Goal: Task Accomplishment & Management: Manage account settings

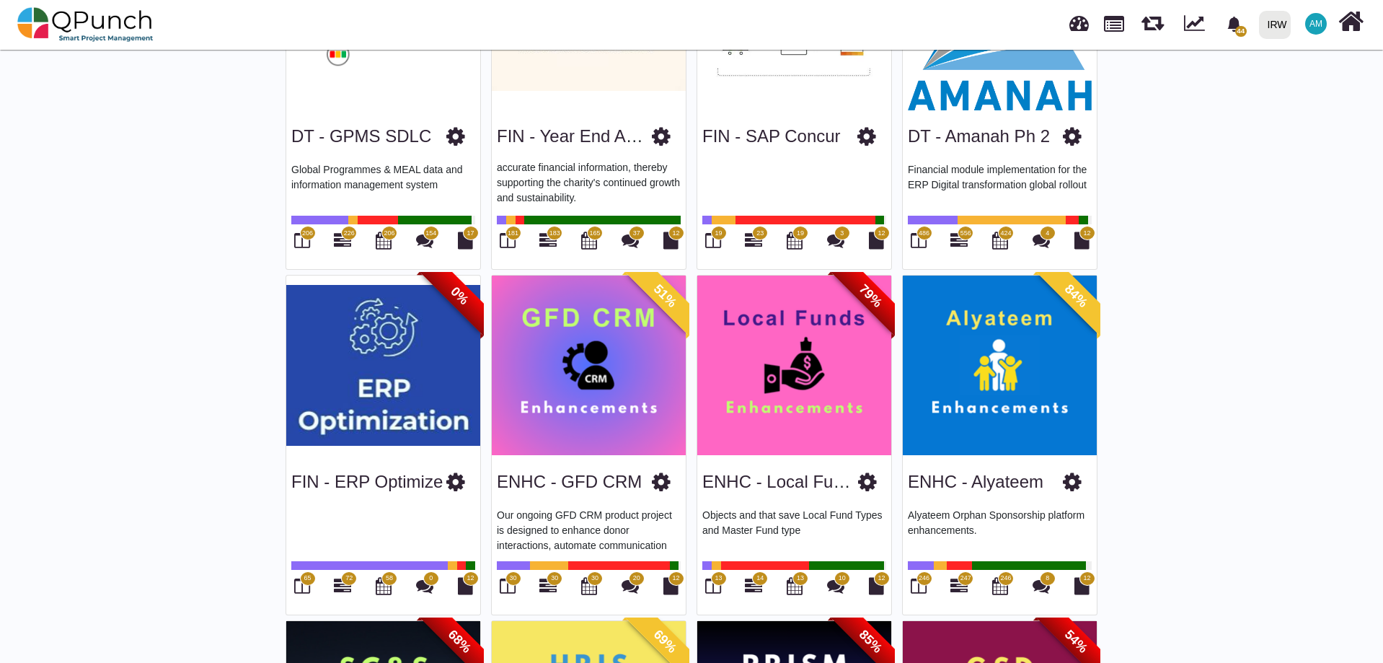
scroll to position [577, 0]
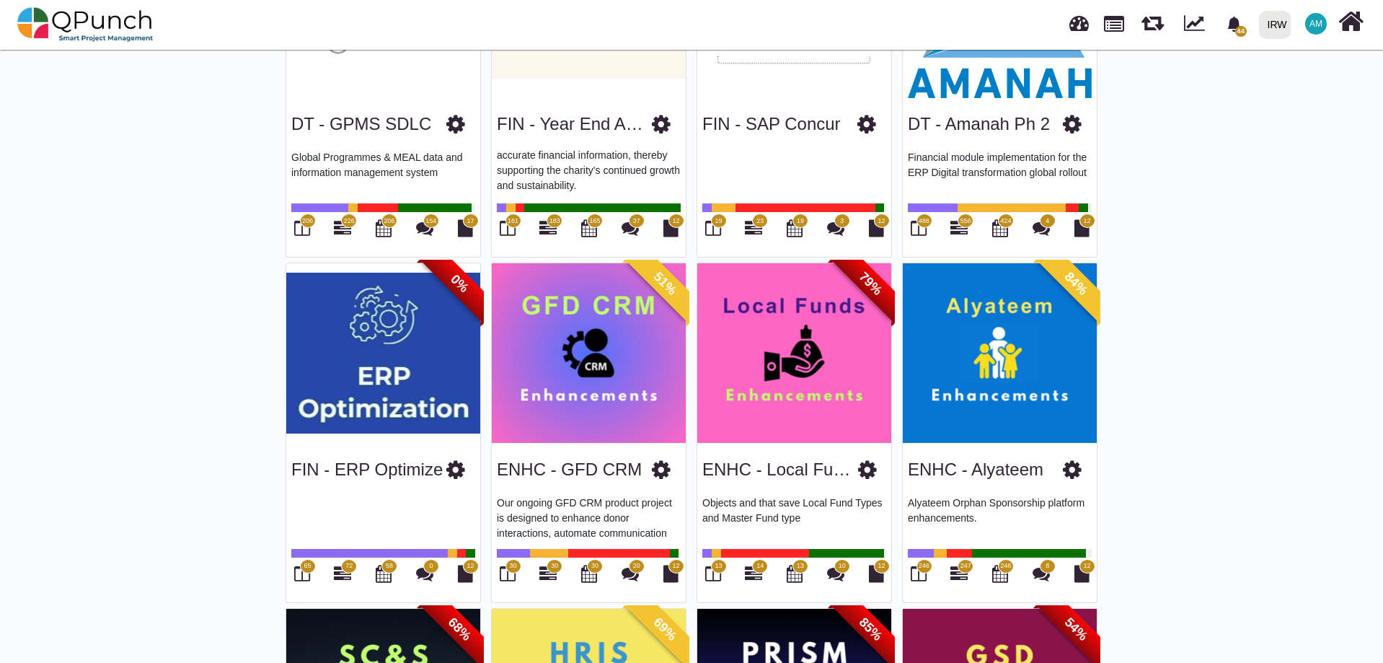
drag, startPoint x: 575, startPoint y: 466, endPoint x: 41, endPoint y: 493, distance: 535.0
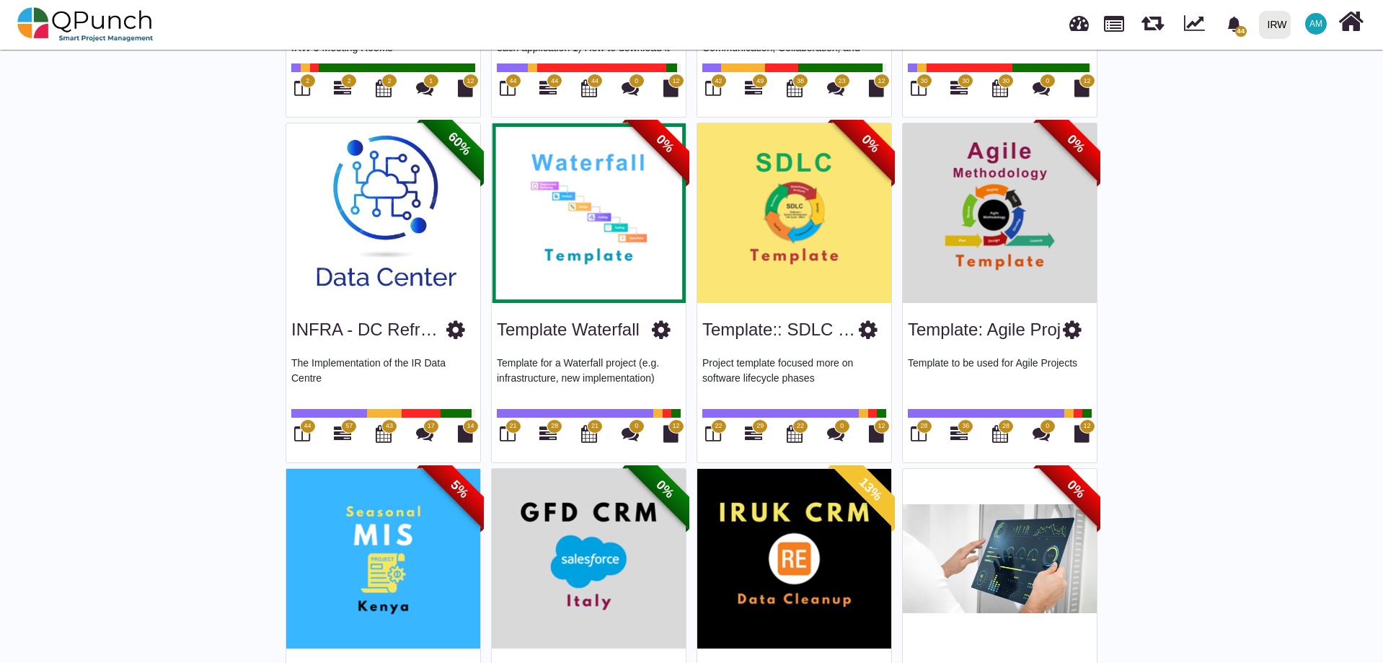
scroll to position [2438, 0]
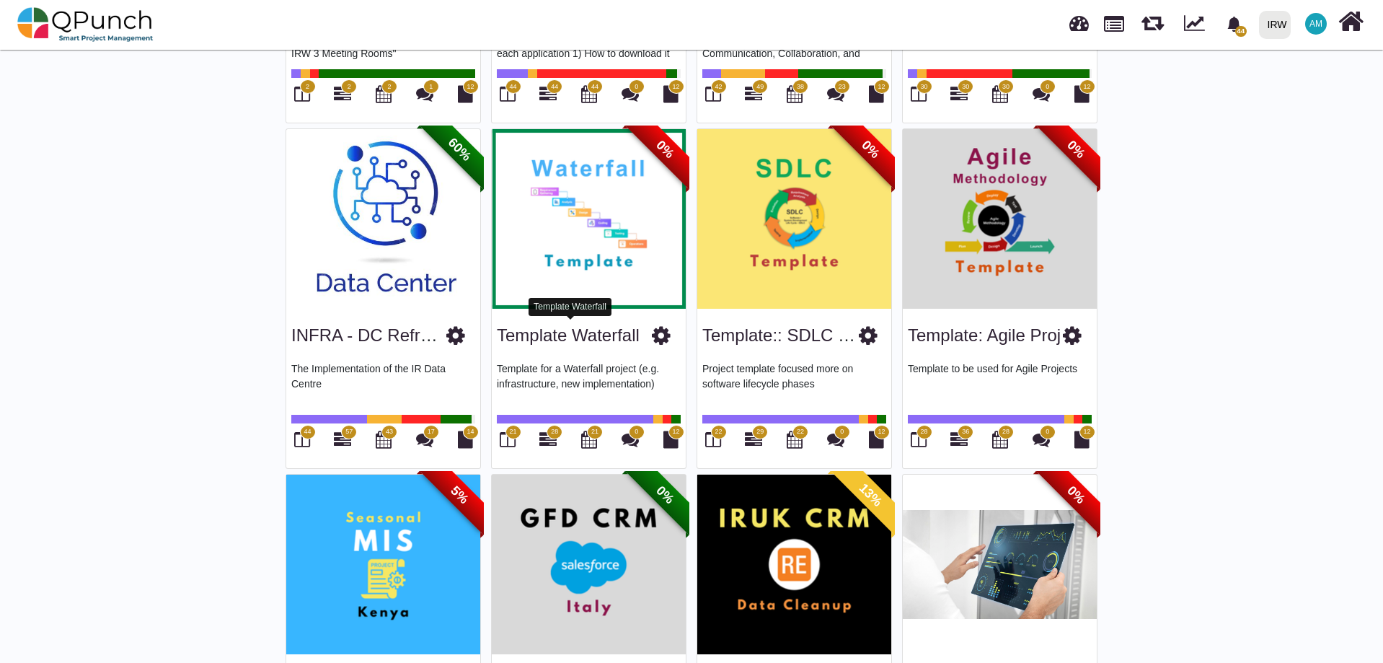
click at [570, 328] on link "Template Waterfall" at bounding box center [568, 334] width 143 height 19
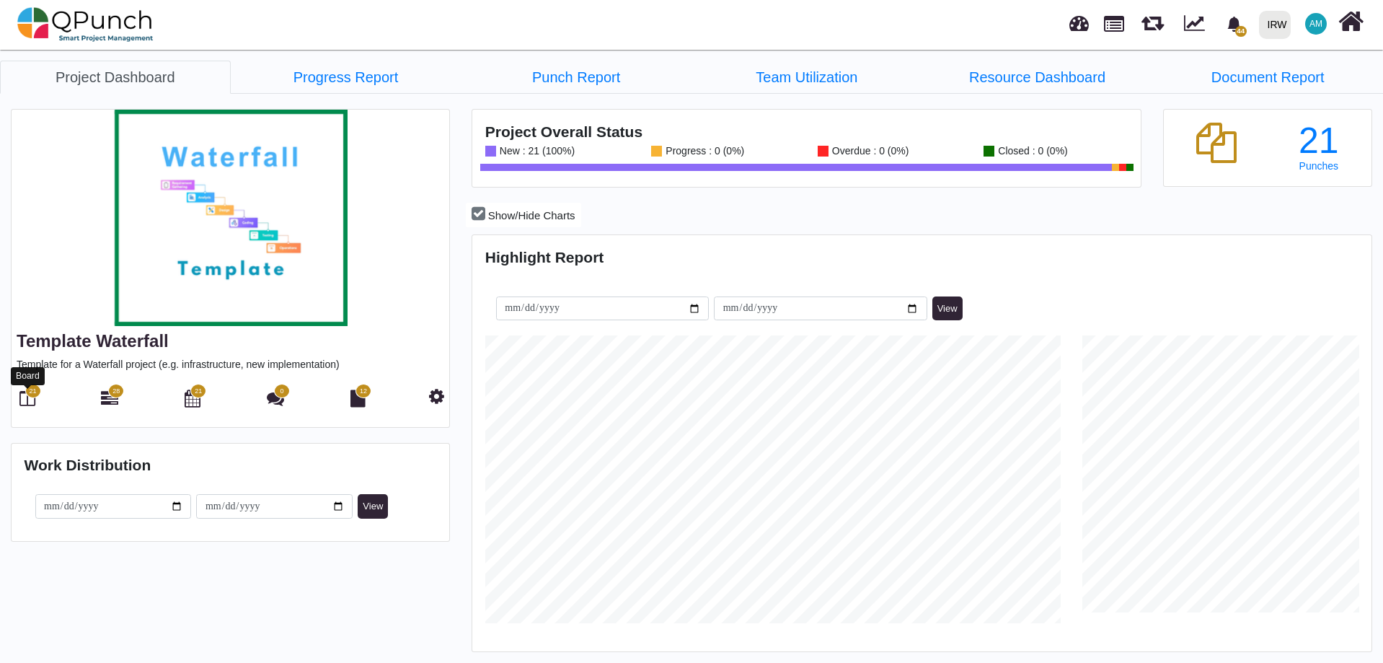
scroll to position [288, 299]
click at [29, 404] on icon at bounding box center [27, 397] width 16 height 17
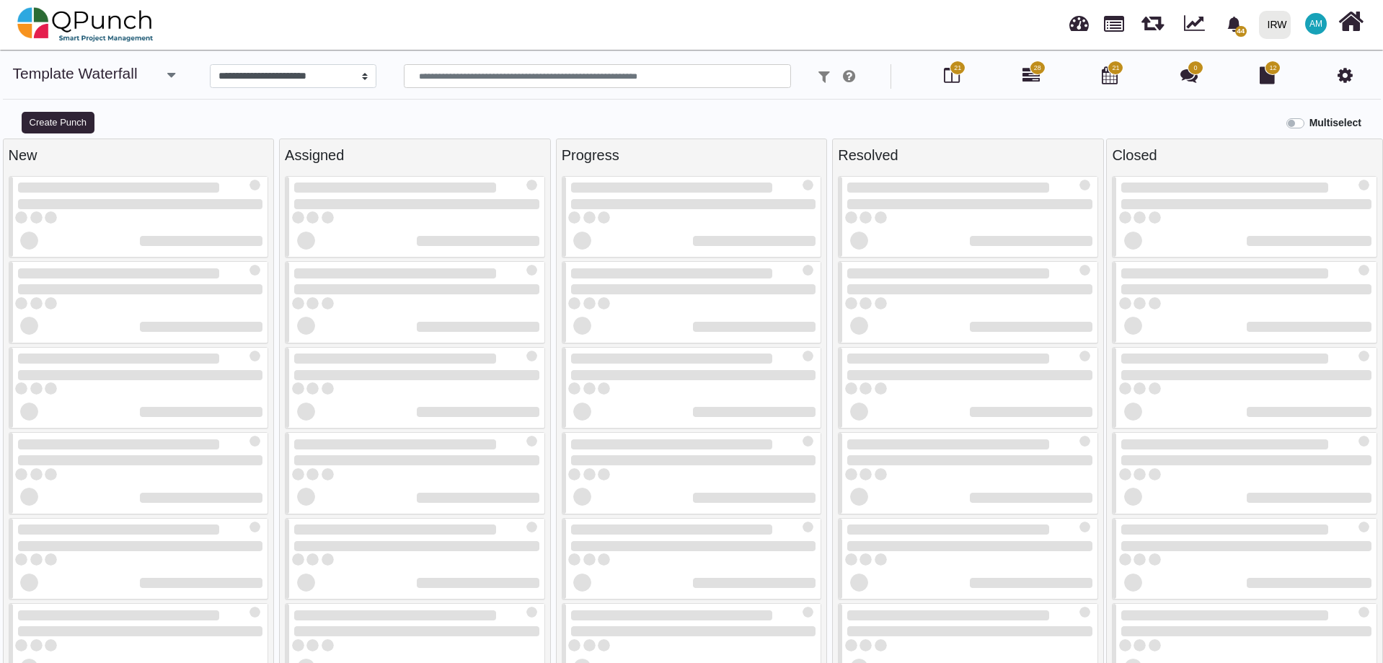
select select
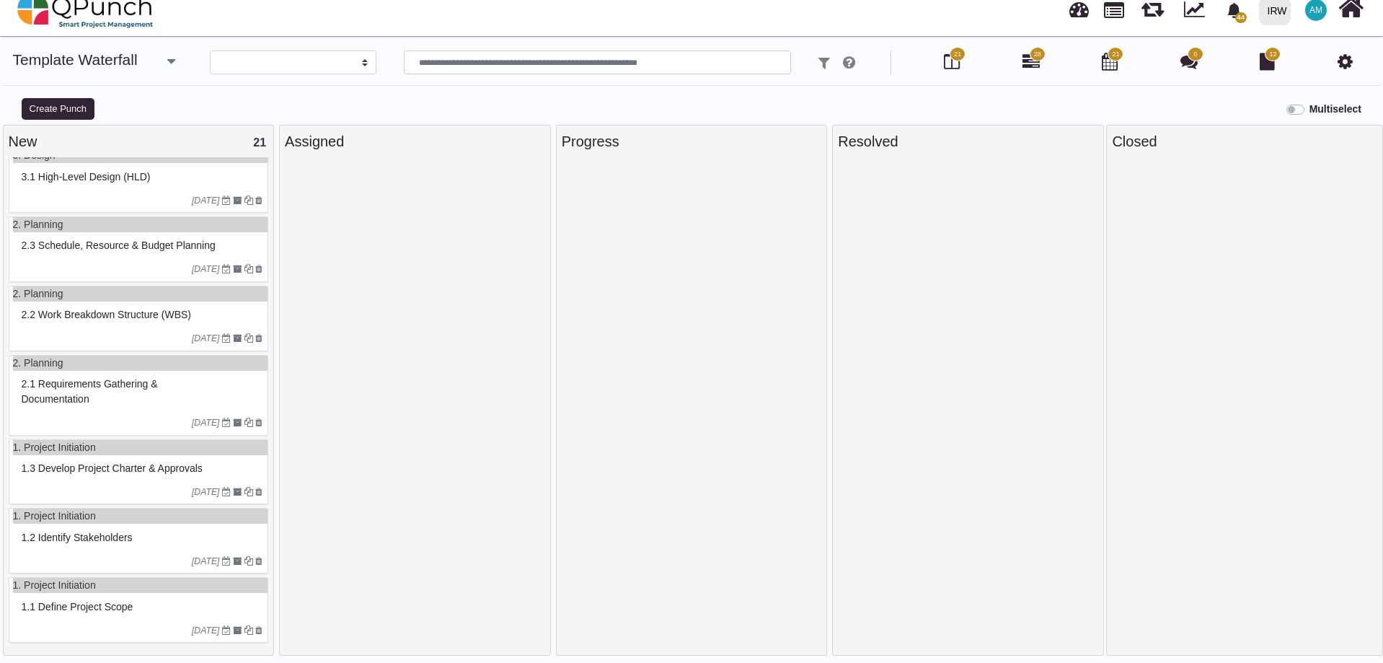
scroll to position [984, 0]
click at [120, 609] on span "1.1 Define project scope" at bounding box center [78, 605] width 112 height 12
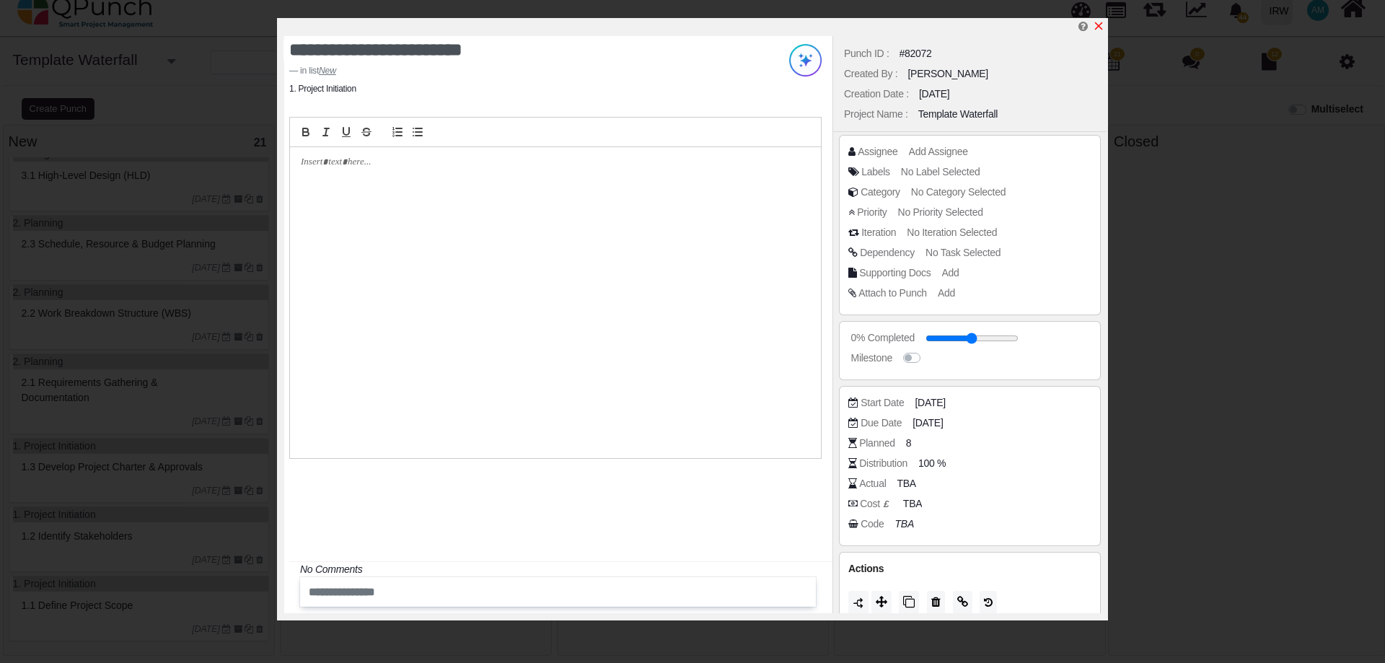
click at [1098, 26] on icon "x" at bounding box center [1099, 26] width 12 height 12
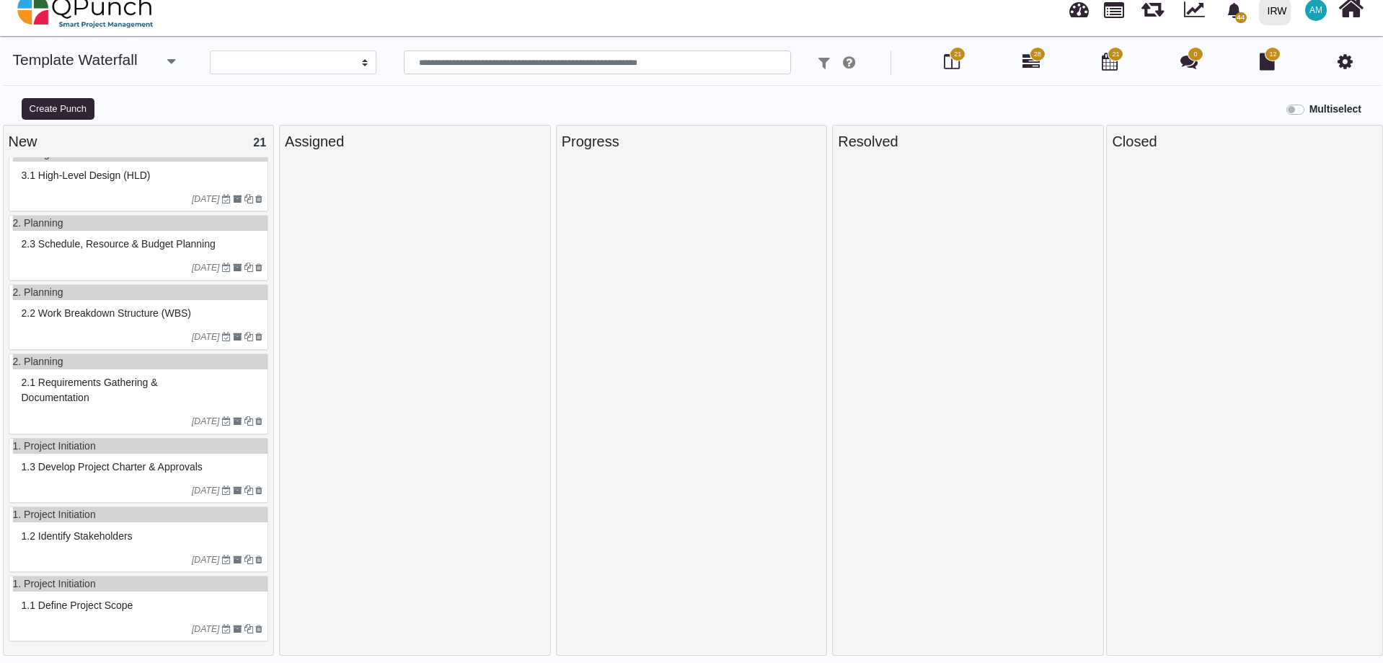
click at [152, 605] on div "1.1 Define project scope" at bounding box center [140, 605] width 245 height 22
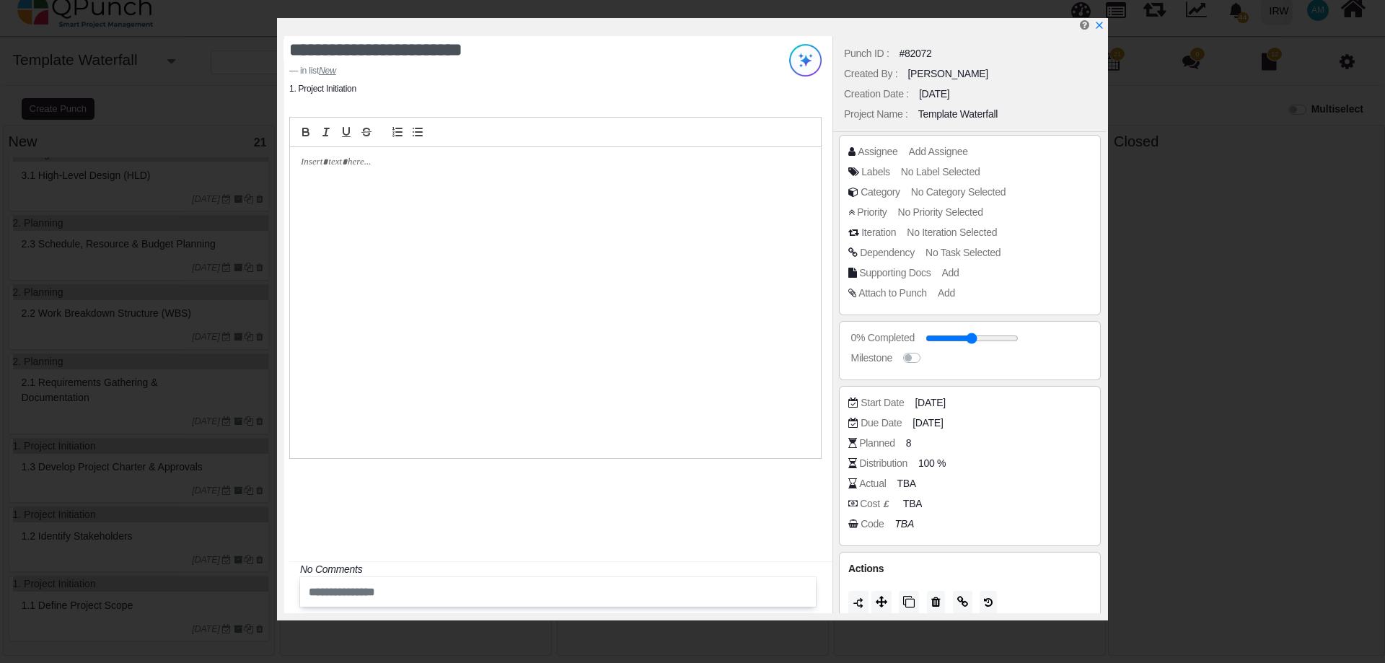
drag, startPoint x: 369, startPoint y: 98, endPoint x: 309, endPoint y: 97, distance: 59.9
click at [309, 97] on div "**********" at bounding box center [558, 324] width 548 height 577
click at [1098, 24] on icon "x" at bounding box center [1099, 26] width 12 height 12
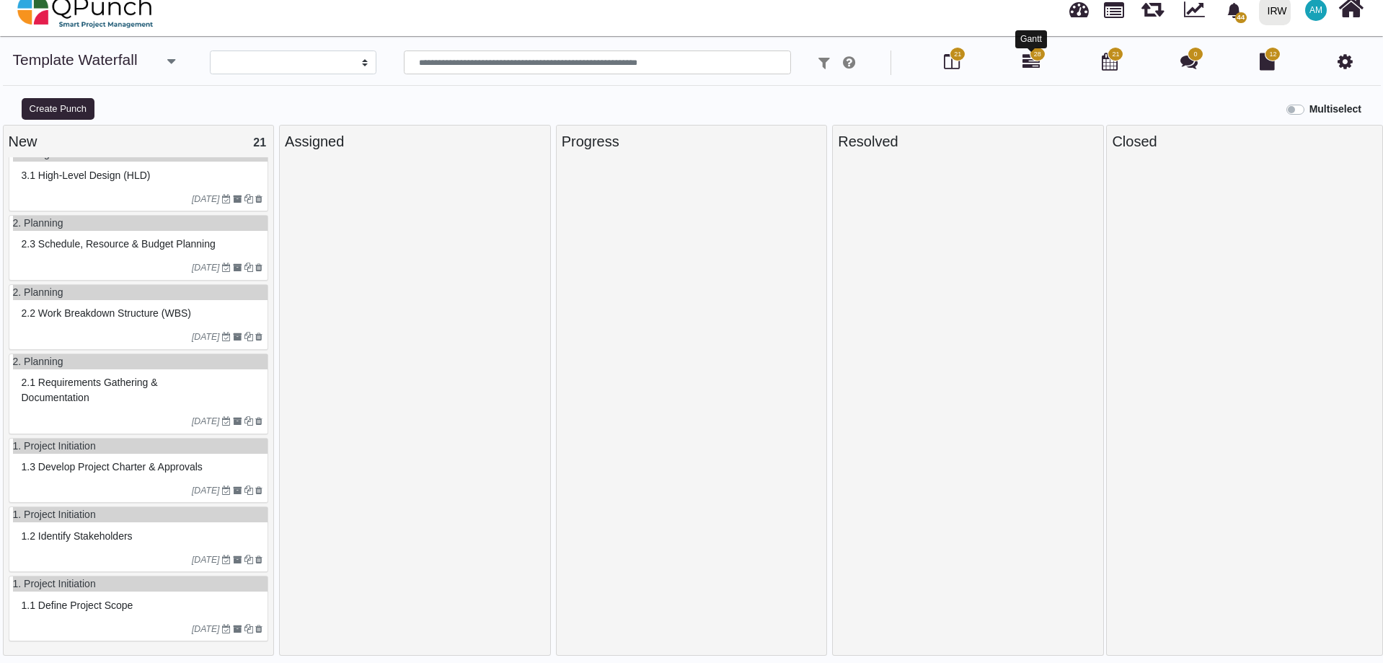
click at [1028, 64] on icon at bounding box center [1031, 61] width 17 height 17
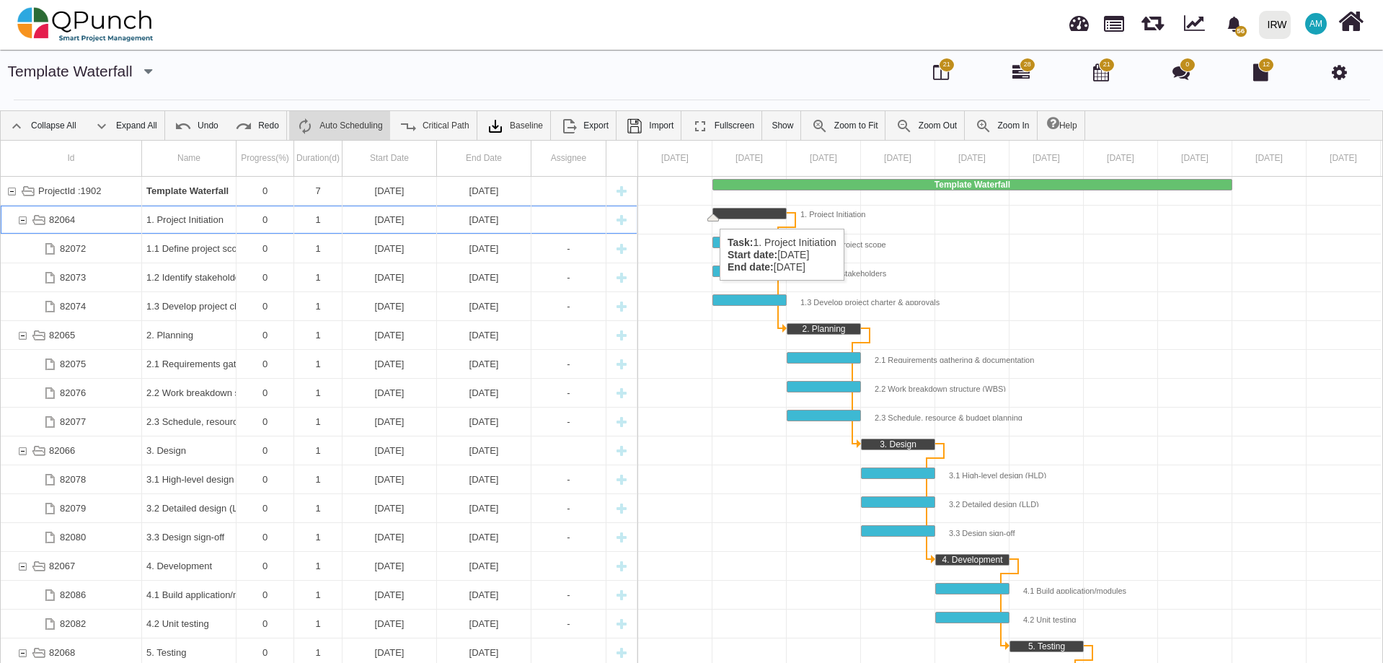
click at [715, 212] on div "1. Project Initiation" at bounding box center [750, 214] width 74 height 12
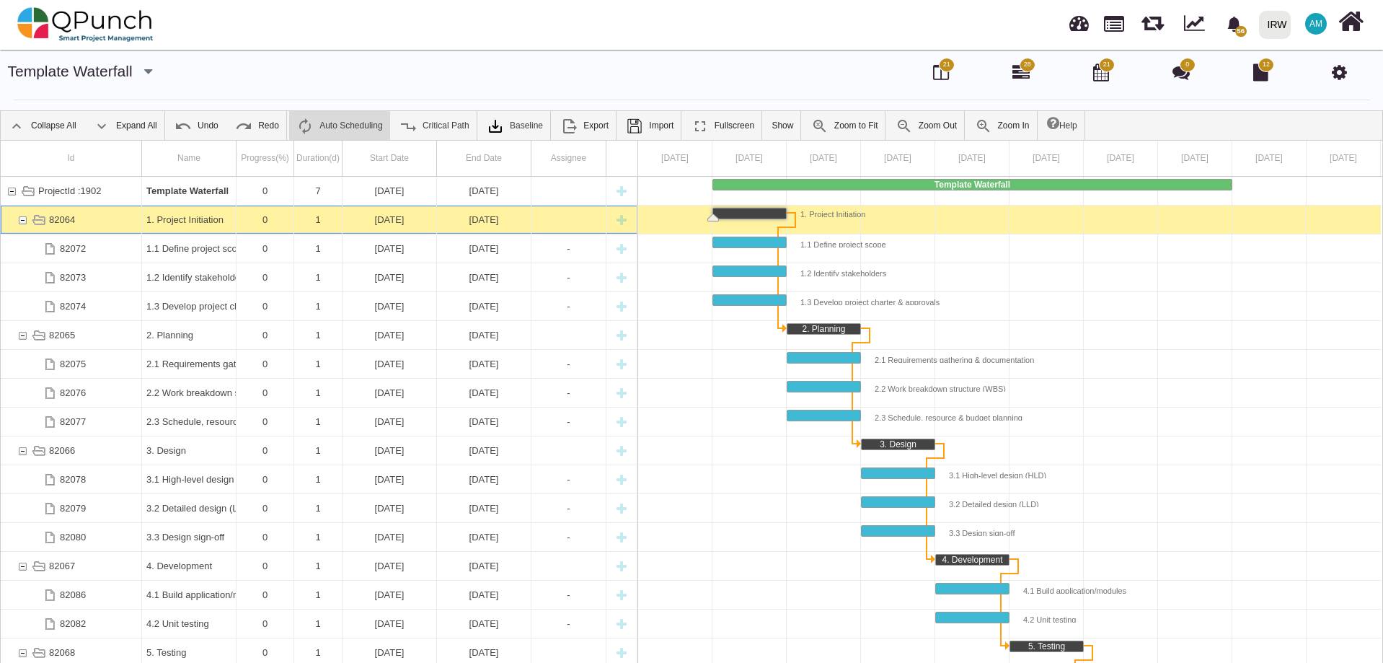
drag, startPoint x: 713, startPoint y: 212, endPoint x: 719, endPoint y: 332, distance: 120.6
click at [719, 332] on div "Template Waterfall 1. Project Initiation 1.1 Define project scope 1.2 Identify …" at bounding box center [1009, 423] width 743 height 493
click at [738, 211] on div "Task: 1. Project Initiation Start date: 01-01-2025 End date: 01-01-2025" at bounding box center [749, 213] width 73 height 10
click at [738, 210] on div "Task: 1. Project Initiation Start date: 01-01-2025 End date: 01-01-2025" at bounding box center [749, 213] width 73 height 10
click at [737, 210] on div "Task: 1. Project Initiation Start date: 01-01-2025 End date: 01-01-2025" at bounding box center [749, 213] width 73 height 10
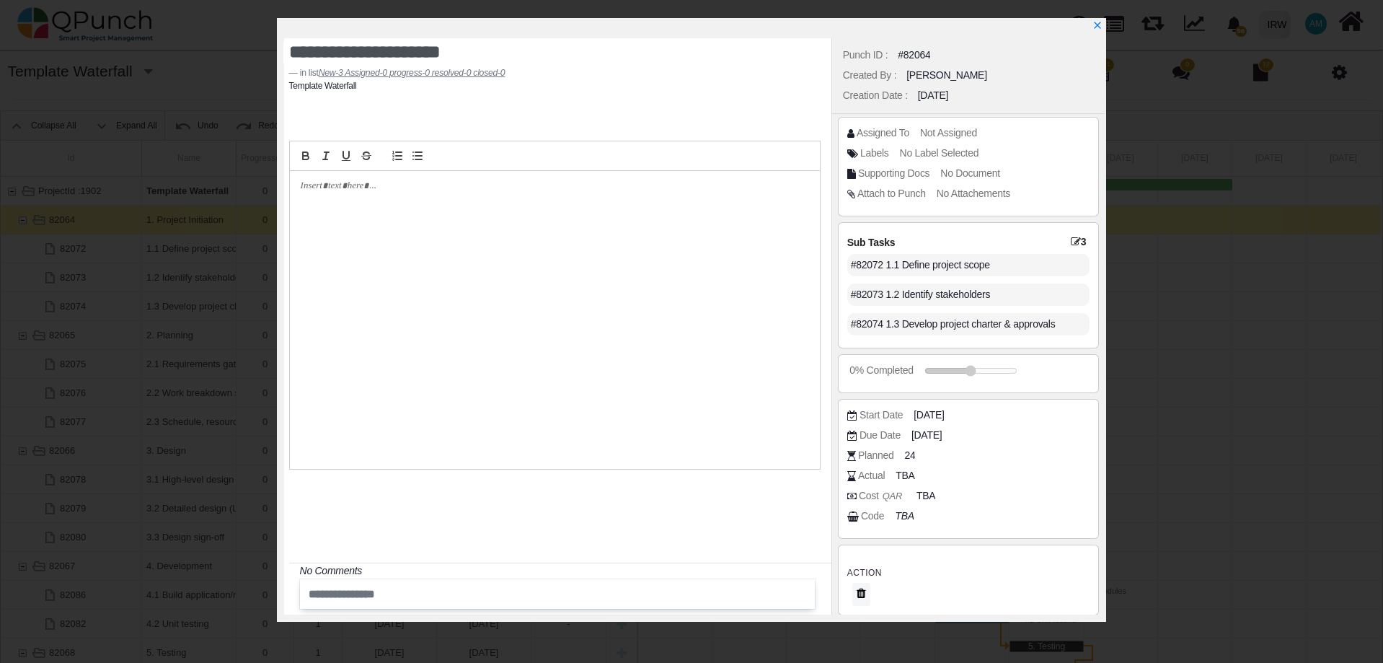
click at [1004, 267] on div "#82072 1.1 Define project scope" at bounding box center [968, 265] width 243 height 22
click at [1094, 22] on icon "x" at bounding box center [1097, 26] width 12 height 12
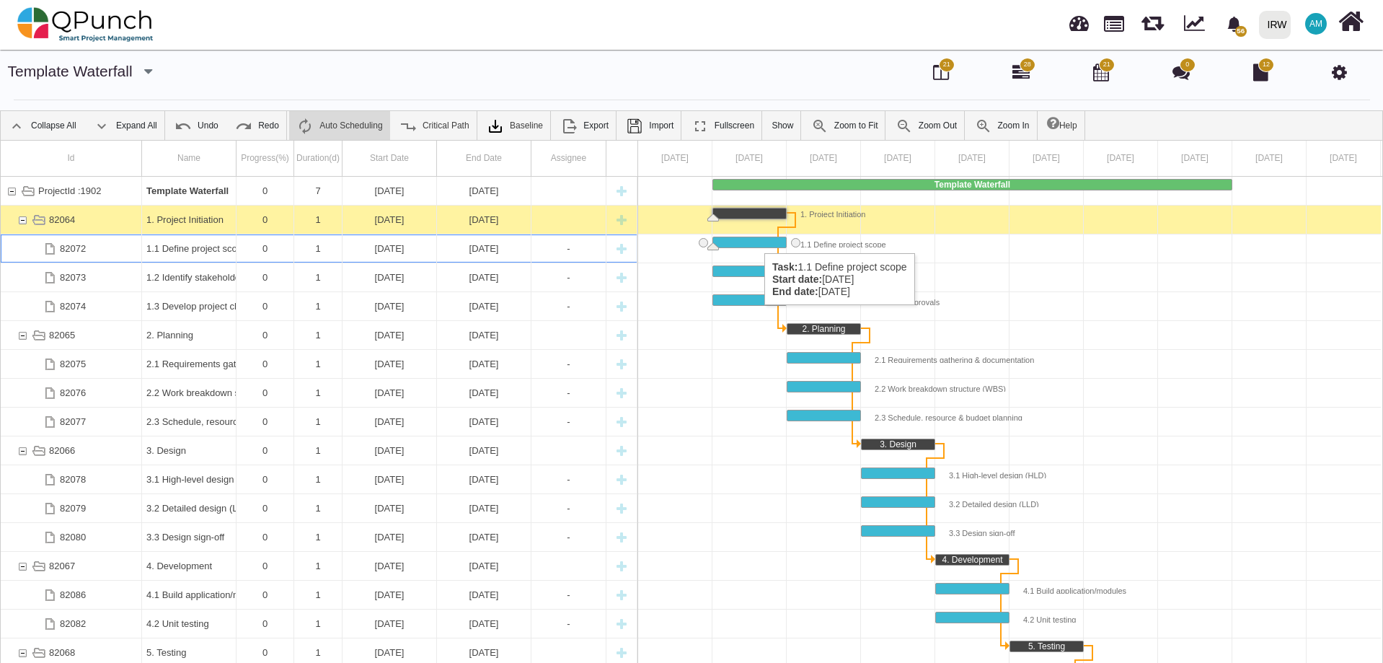
click at [757, 239] on div "Task: 1.1 Define project scope Start date: 01-01-2025 End date: 01-01-2025" at bounding box center [749, 242] width 73 height 10
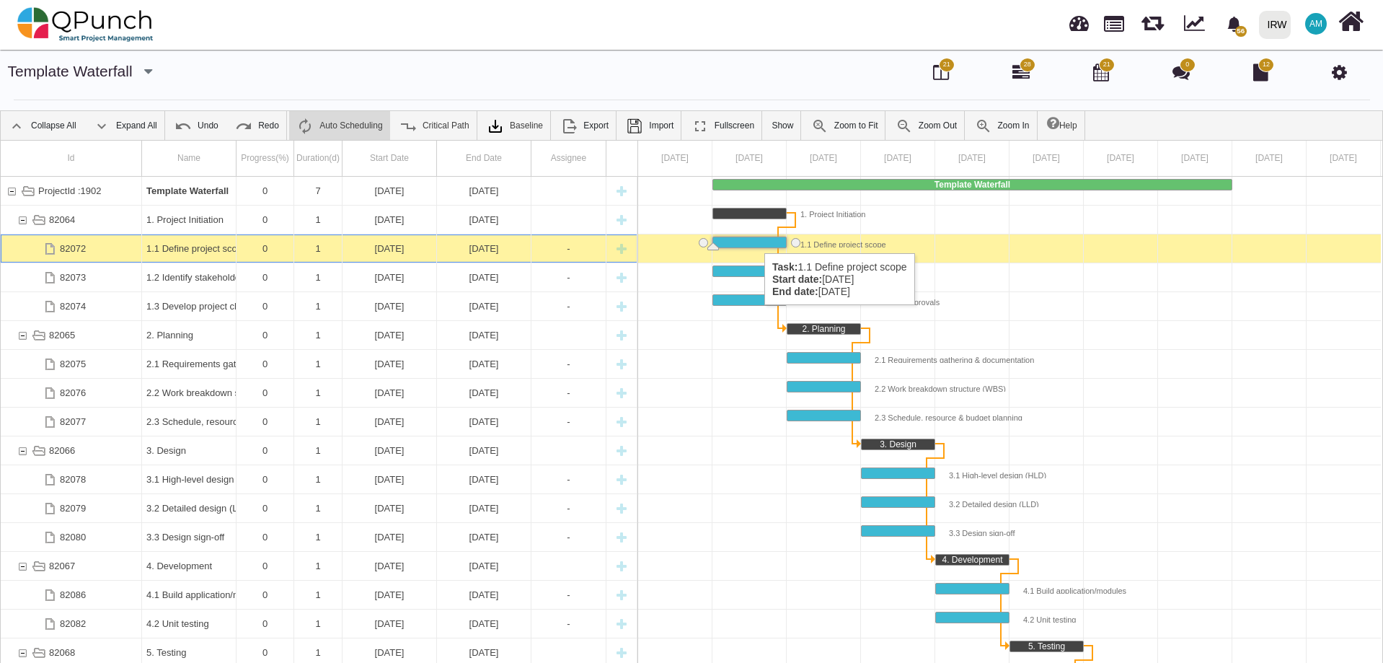
click at [757, 239] on div "Task: 1.1 Define project scope Start date: 01-01-2025 End date: 01-01-2025" at bounding box center [749, 242] width 73 height 10
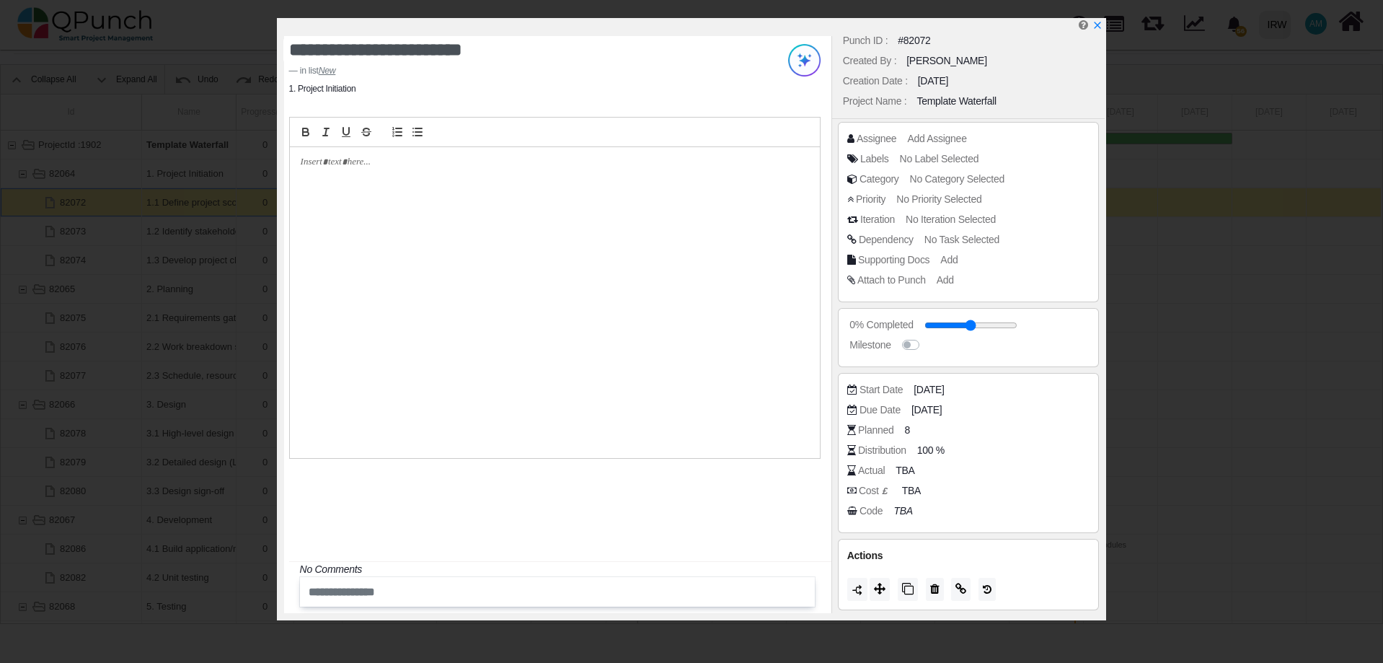
scroll to position [0, 0]
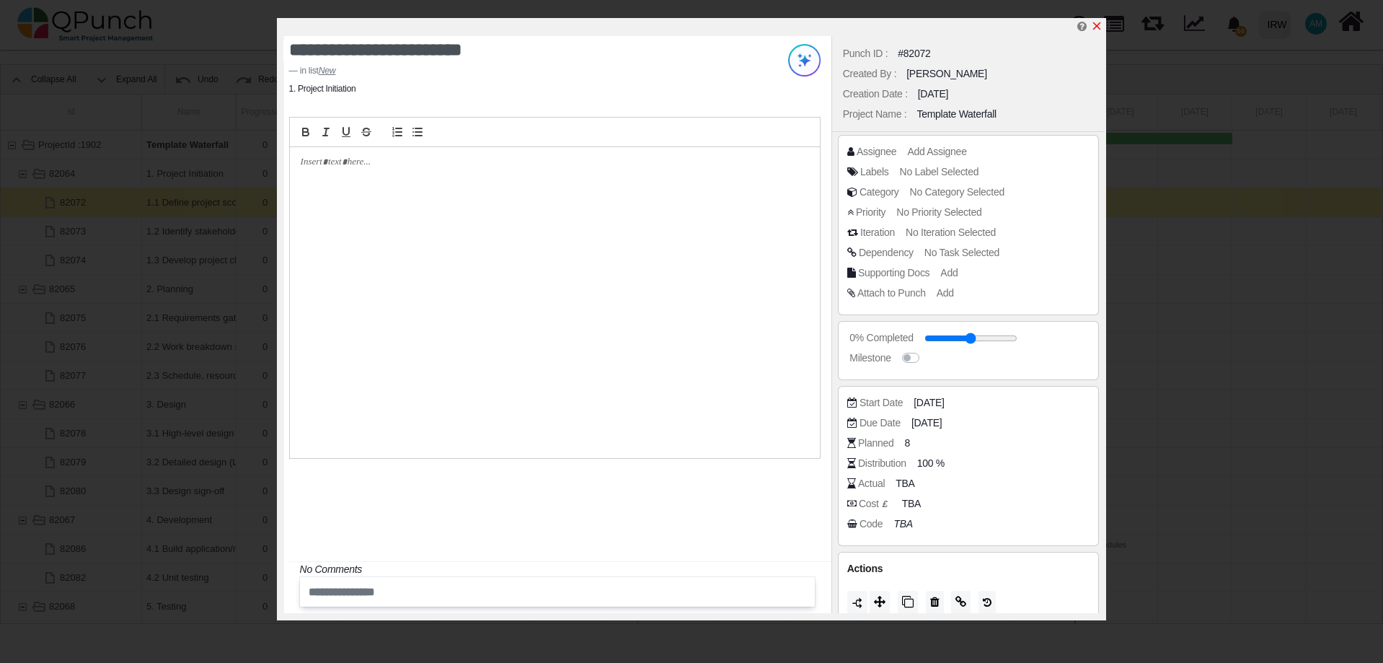
click at [1102, 25] on icon "x" at bounding box center [1097, 26] width 12 height 12
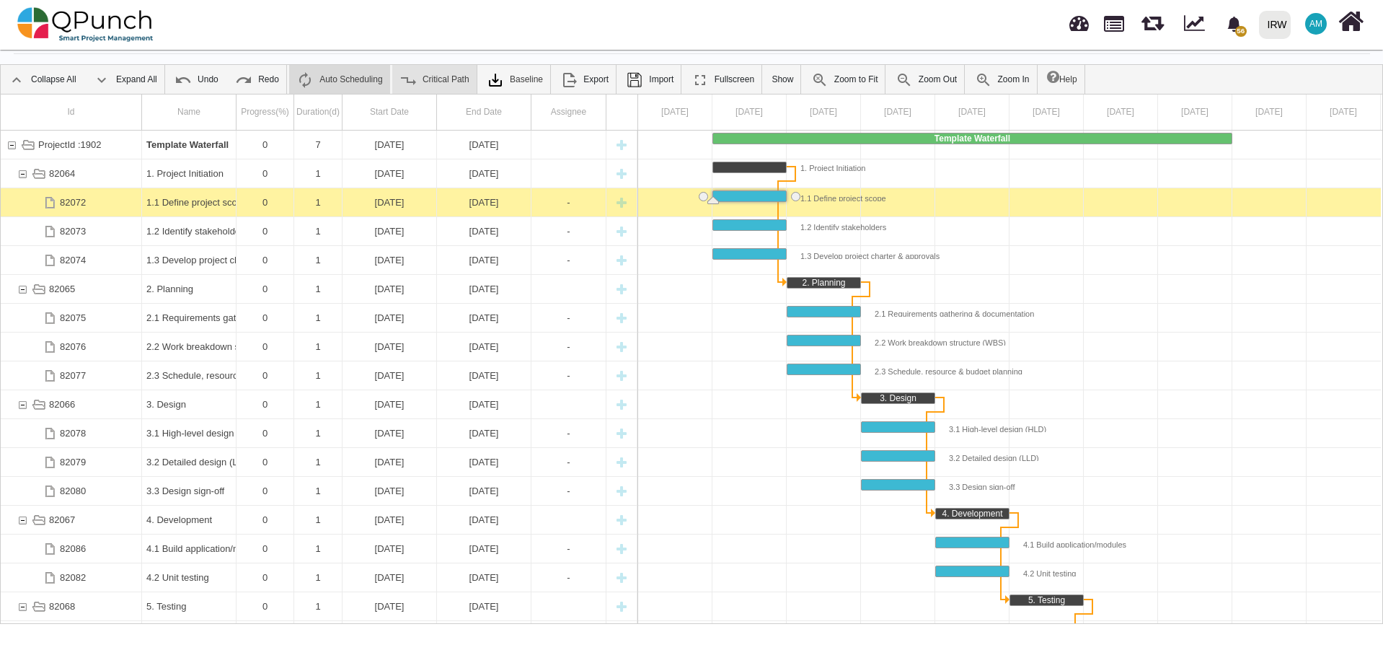
click at [420, 78] on link "Critical Path" at bounding box center [434, 79] width 84 height 29
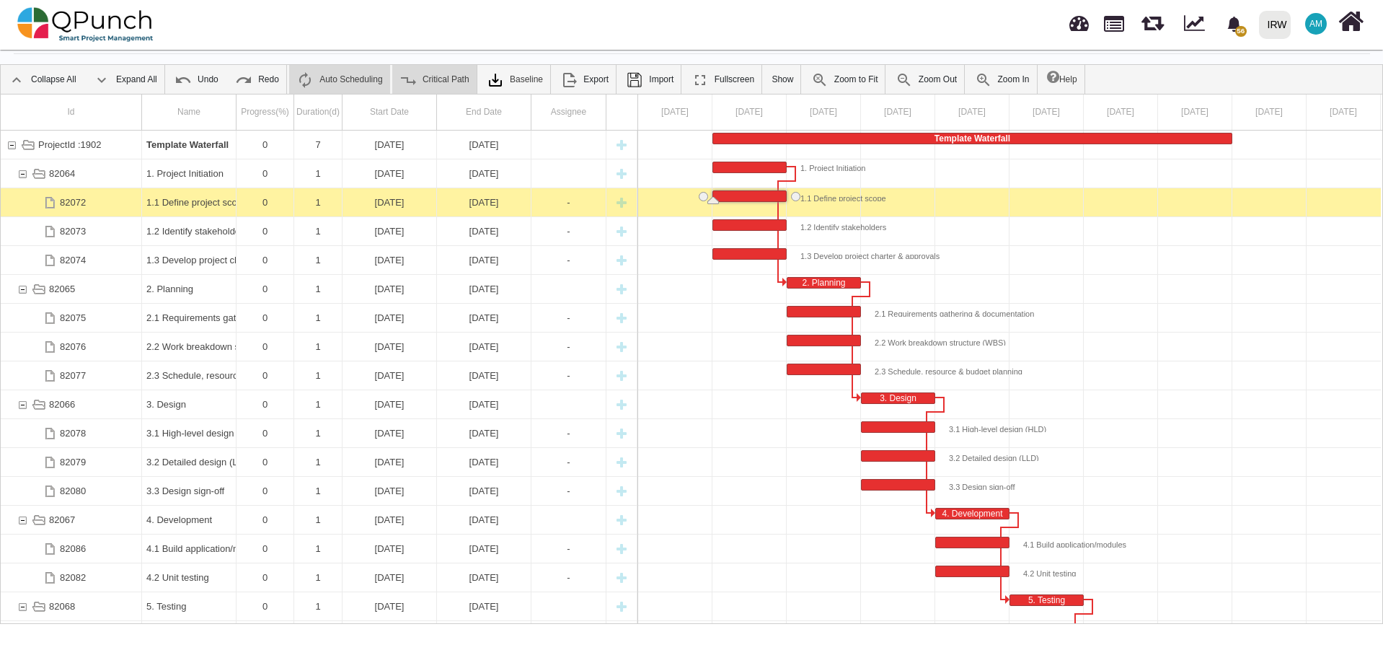
click at [454, 79] on link "Critical Path" at bounding box center [434, 79] width 84 height 29
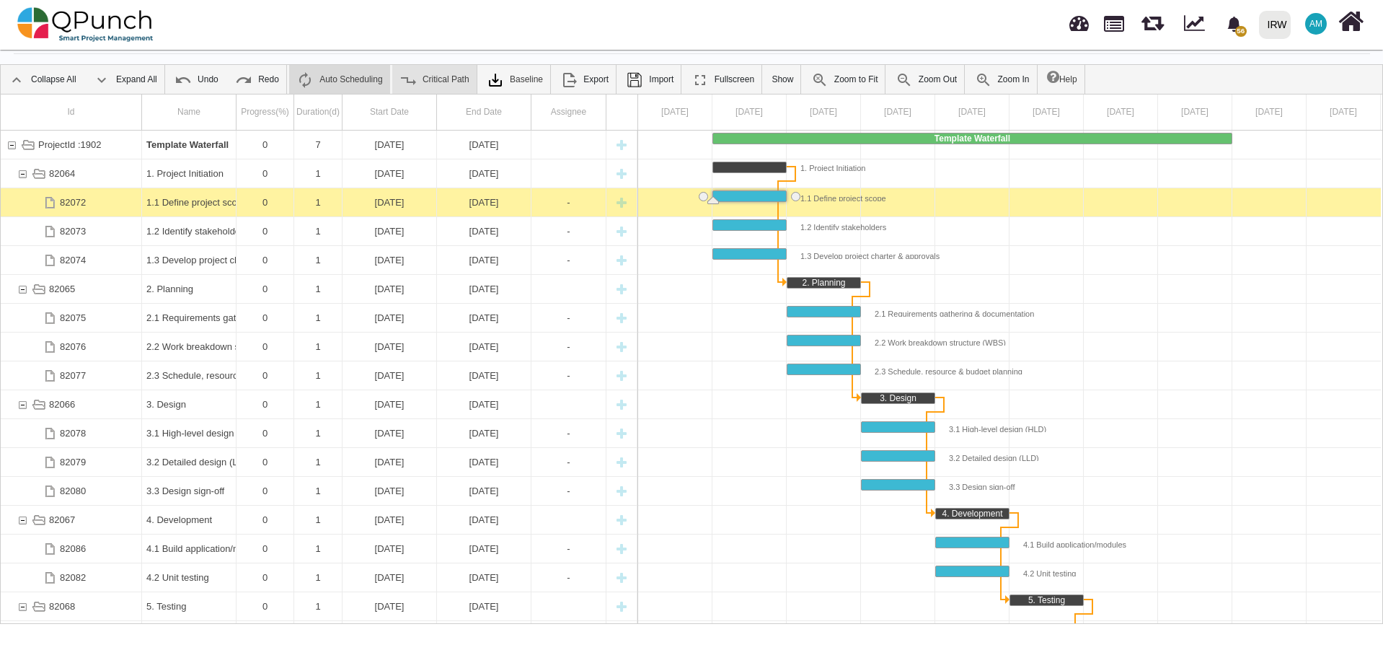
click at [435, 80] on link "Critical Path" at bounding box center [434, 79] width 84 height 29
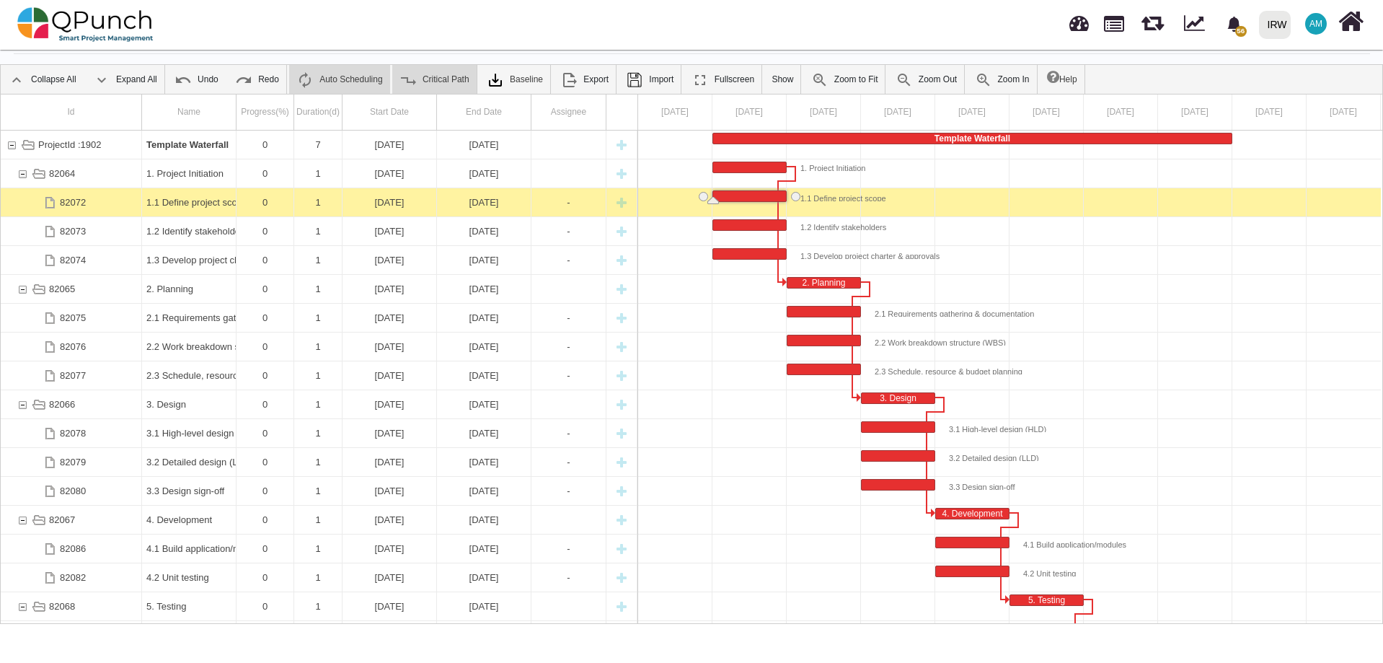
click at [427, 82] on link "Critical Path" at bounding box center [434, 79] width 84 height 29
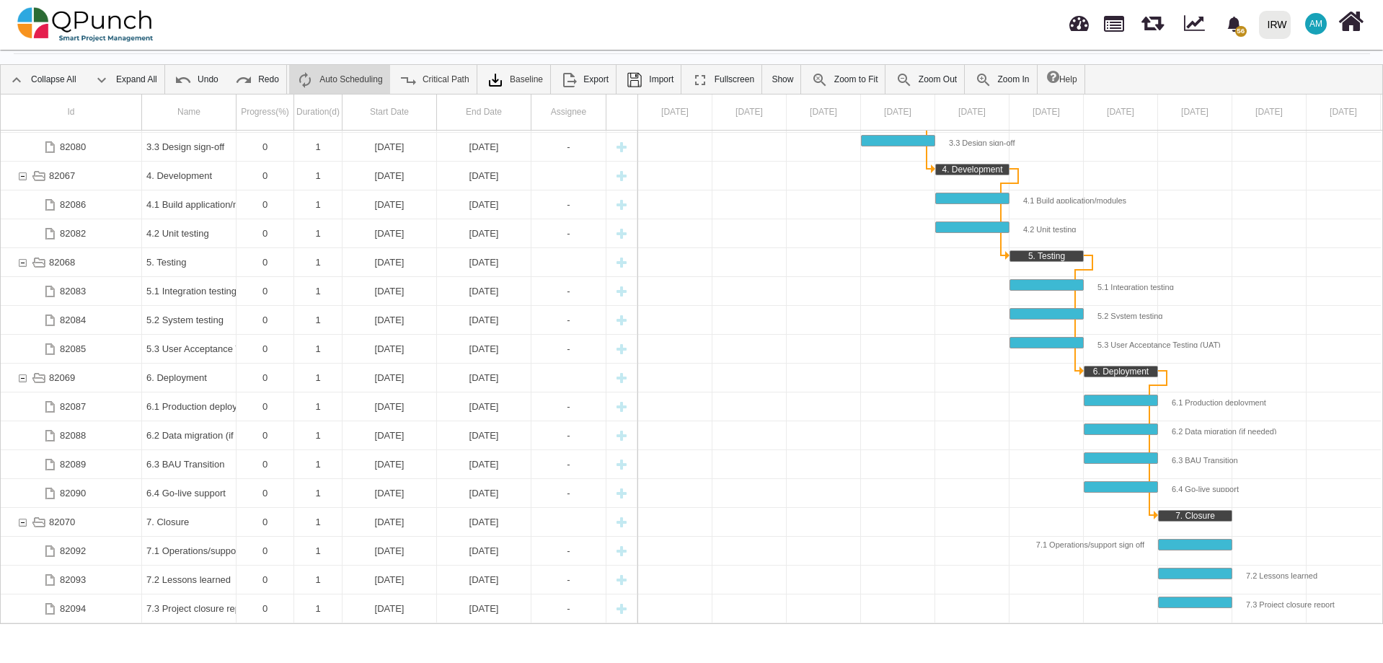
scroll to position [84, 0]
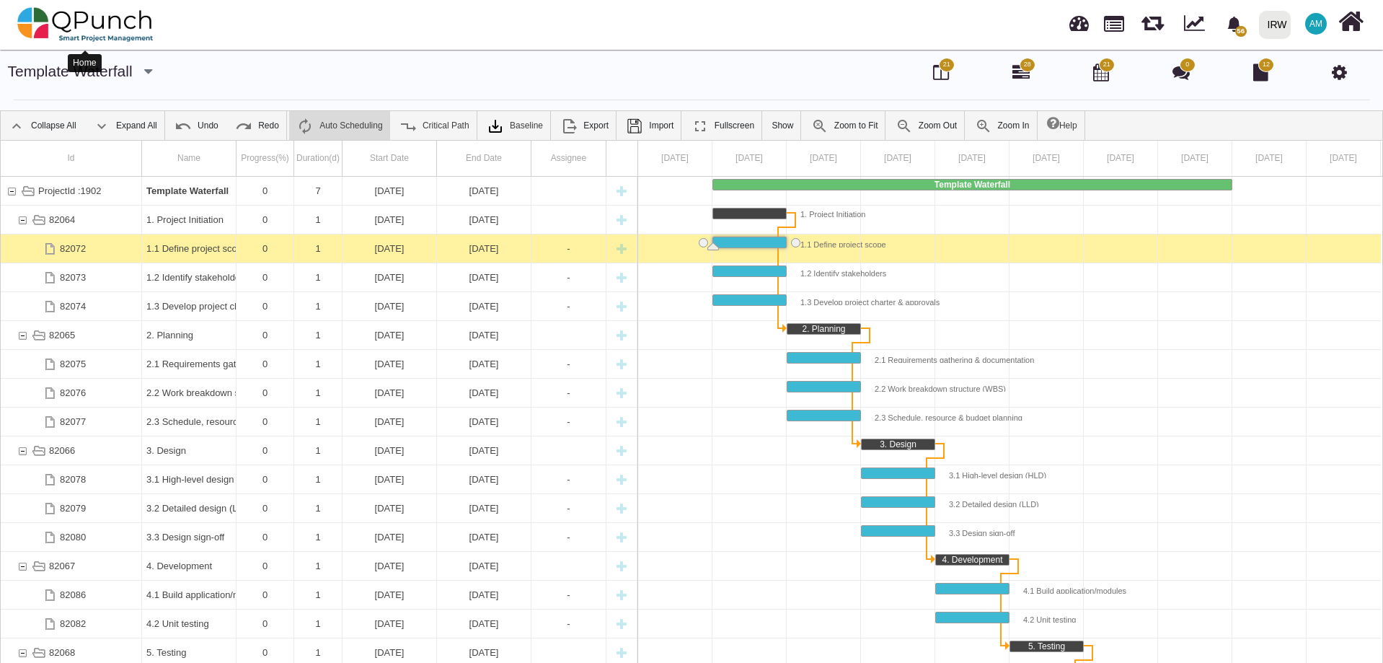
click at [79, 17] on img at bounding box center [85, 24] width 136 height 43
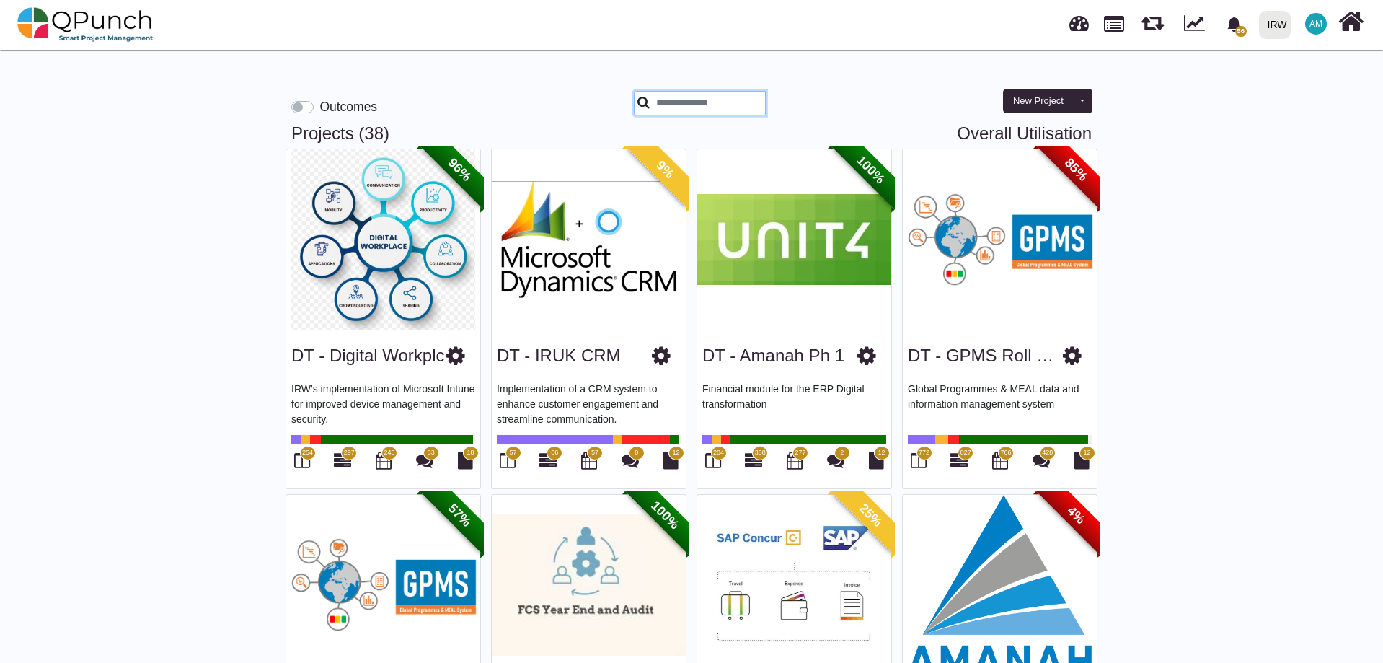
click at [706, 106] on input "text" at bounding box center [700, 103] width 132 height 25
click at [701, 100] on input "text" at bounding box center [700, 103] width 132 height 25
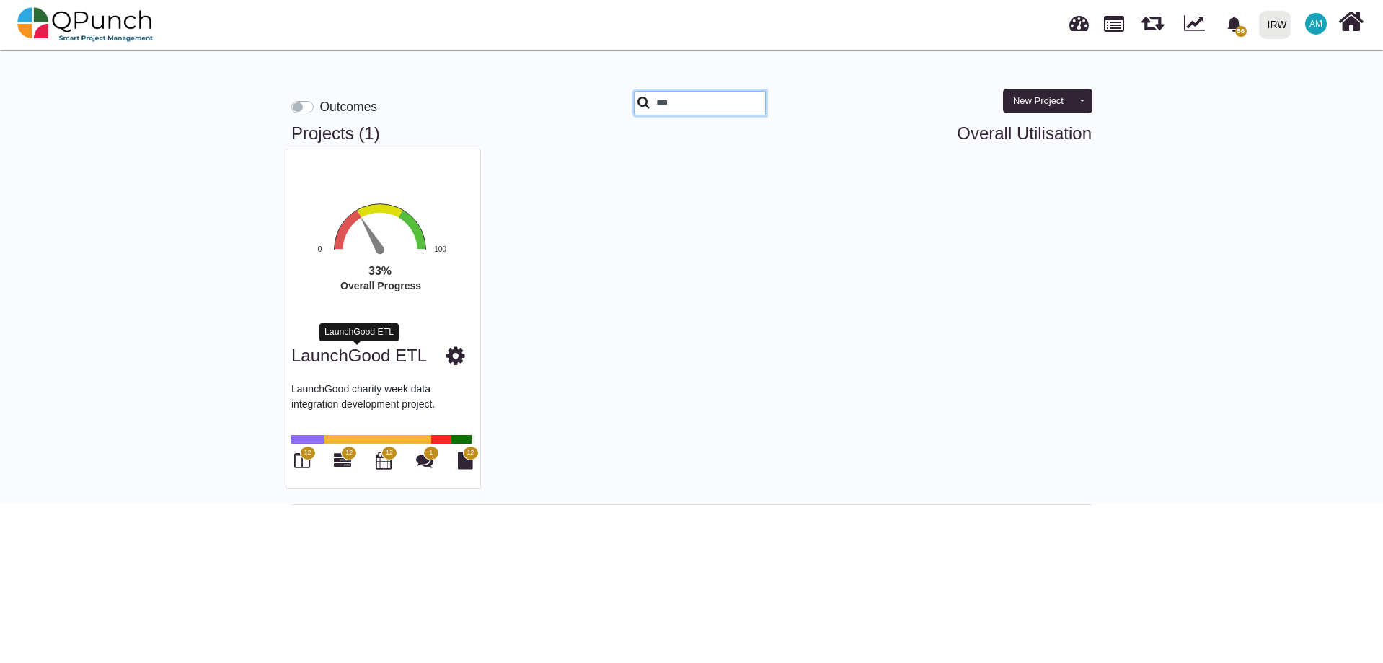
type input "***"
click at [407, 355] on link "LaunchGood ETL" at bounding box center [359, 354] width 136 height 19
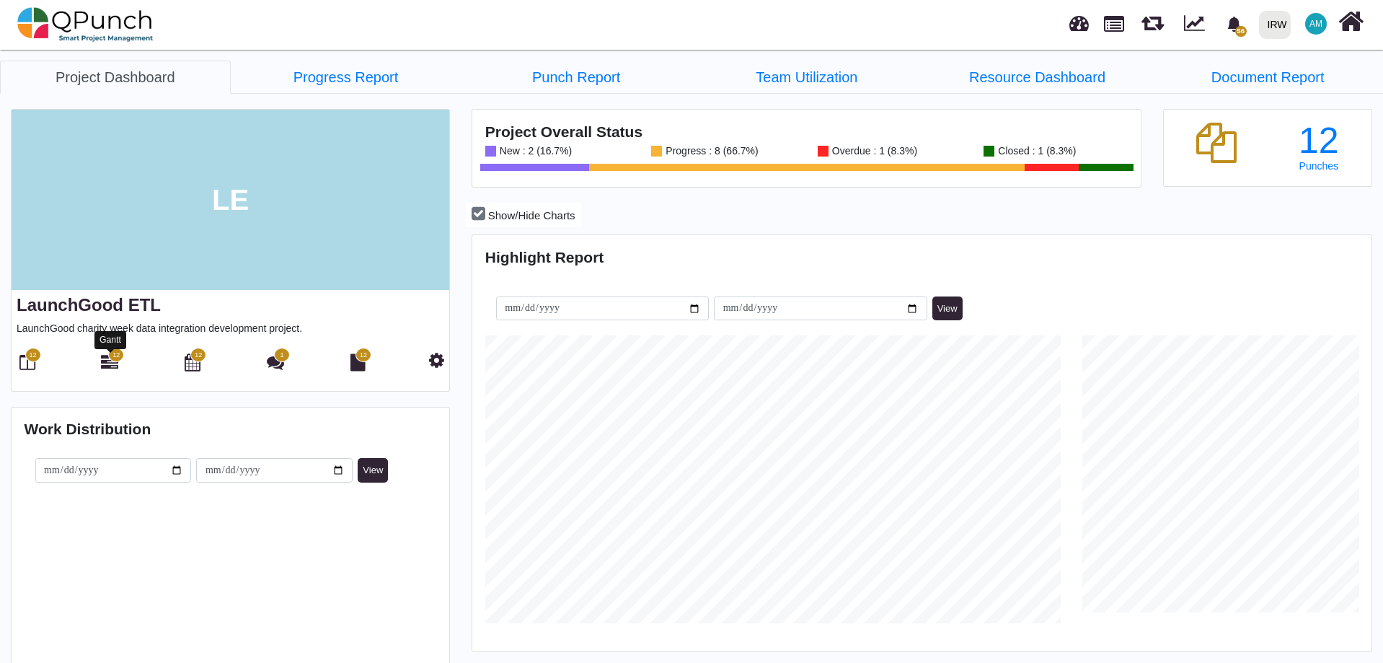
scroll to position [288, 299]
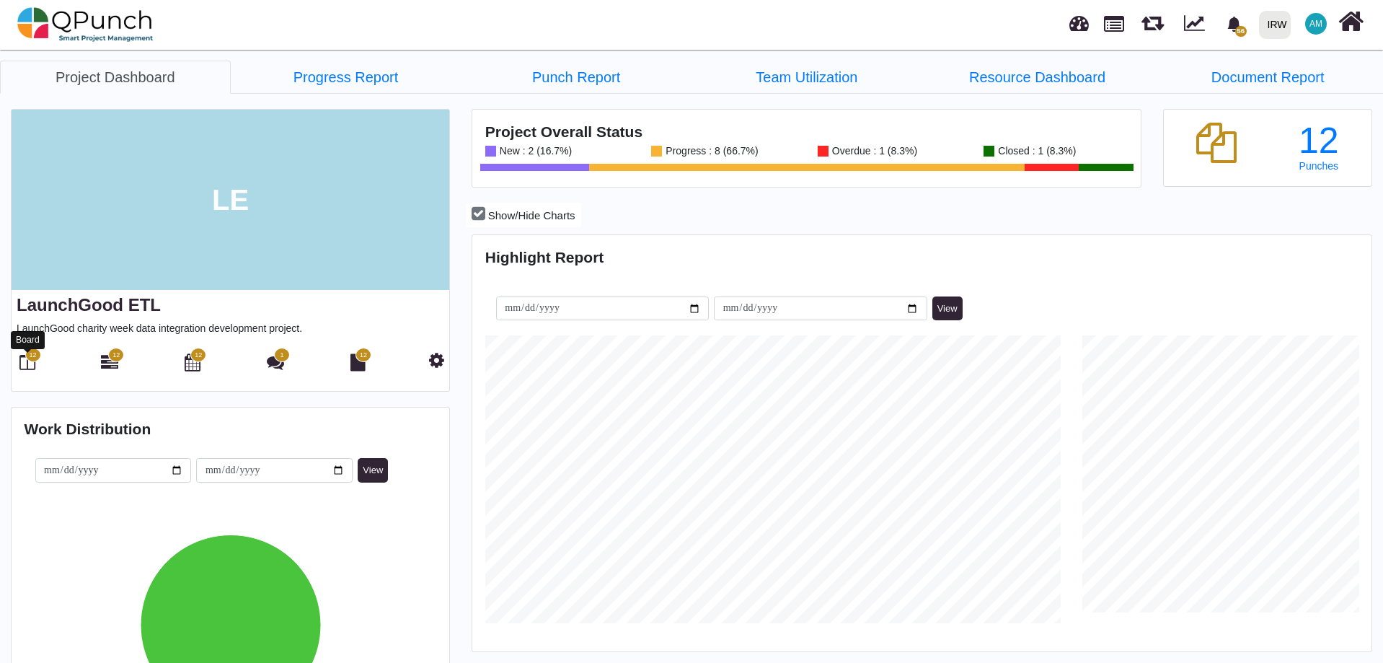
click at [27, 368] on icon at bounding box center [27, 361] width 16 height 17
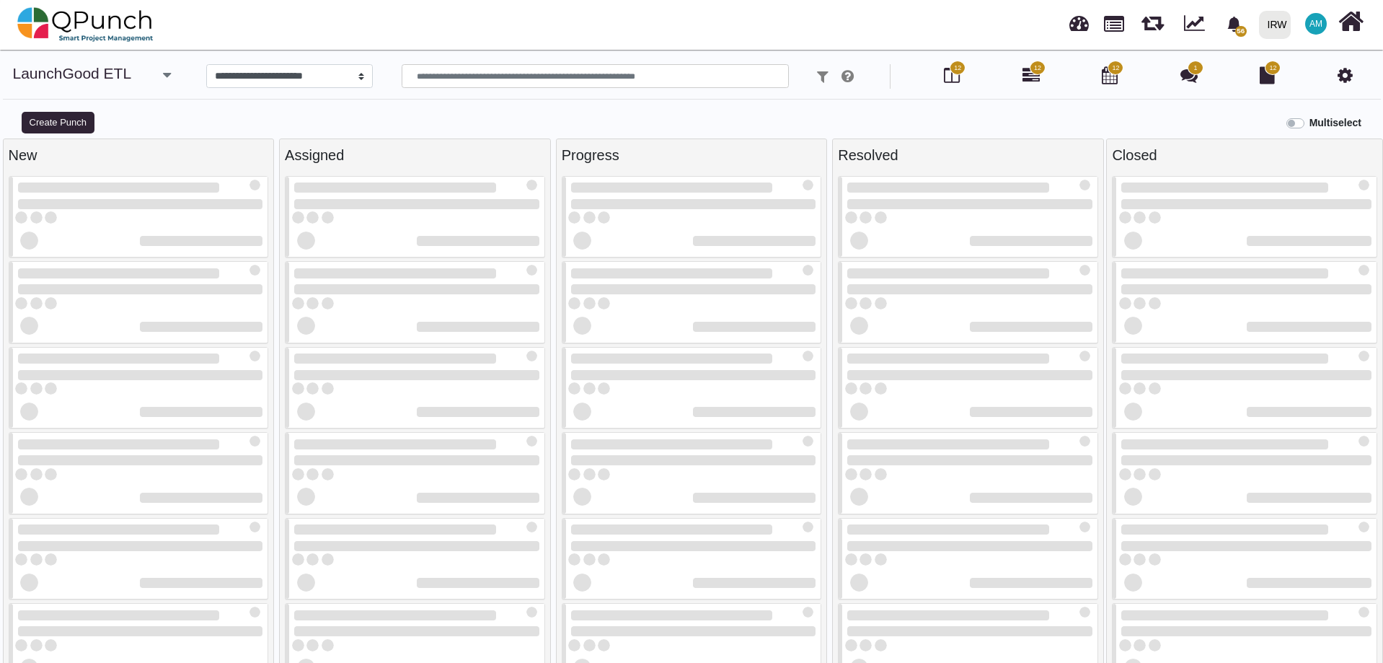
select select
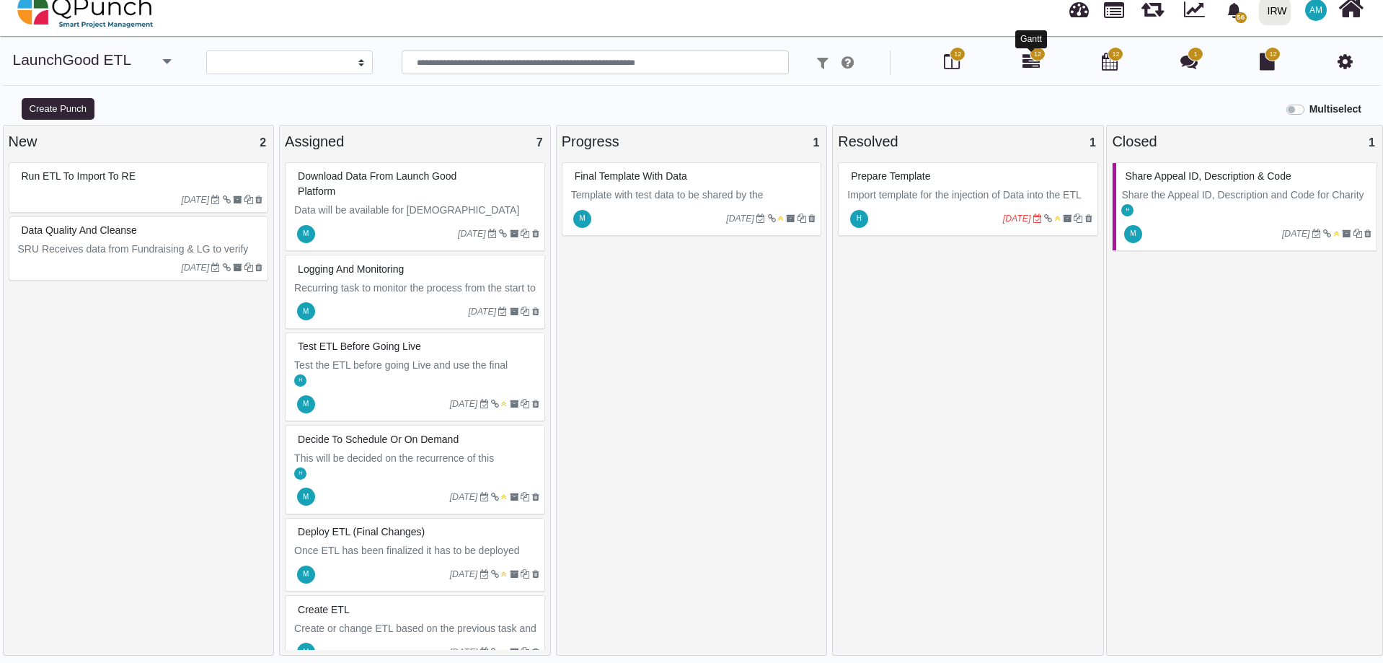
click at [1027, 65] on icon at bounding box center [1031, 61] width 17 height 17
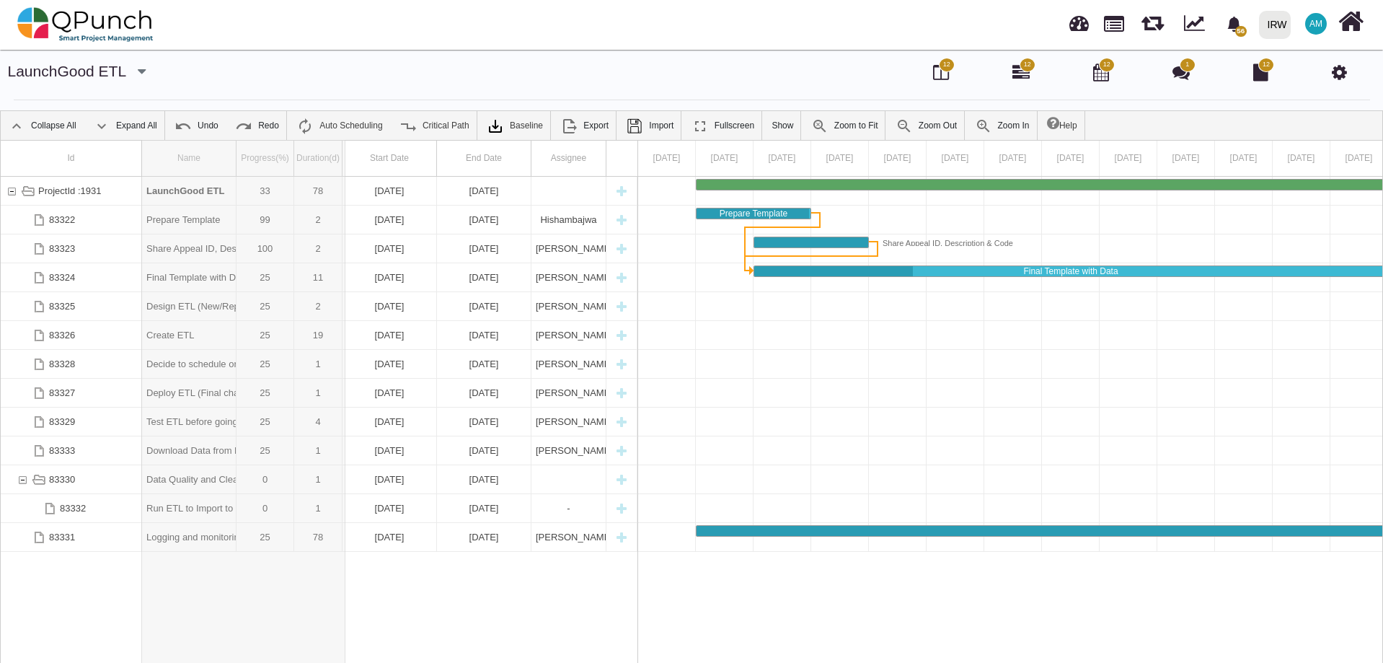
drag, startPoint x: 234, startPoint y: 152, endPoint x: 350, endPoint y: 148, distance: 116.2
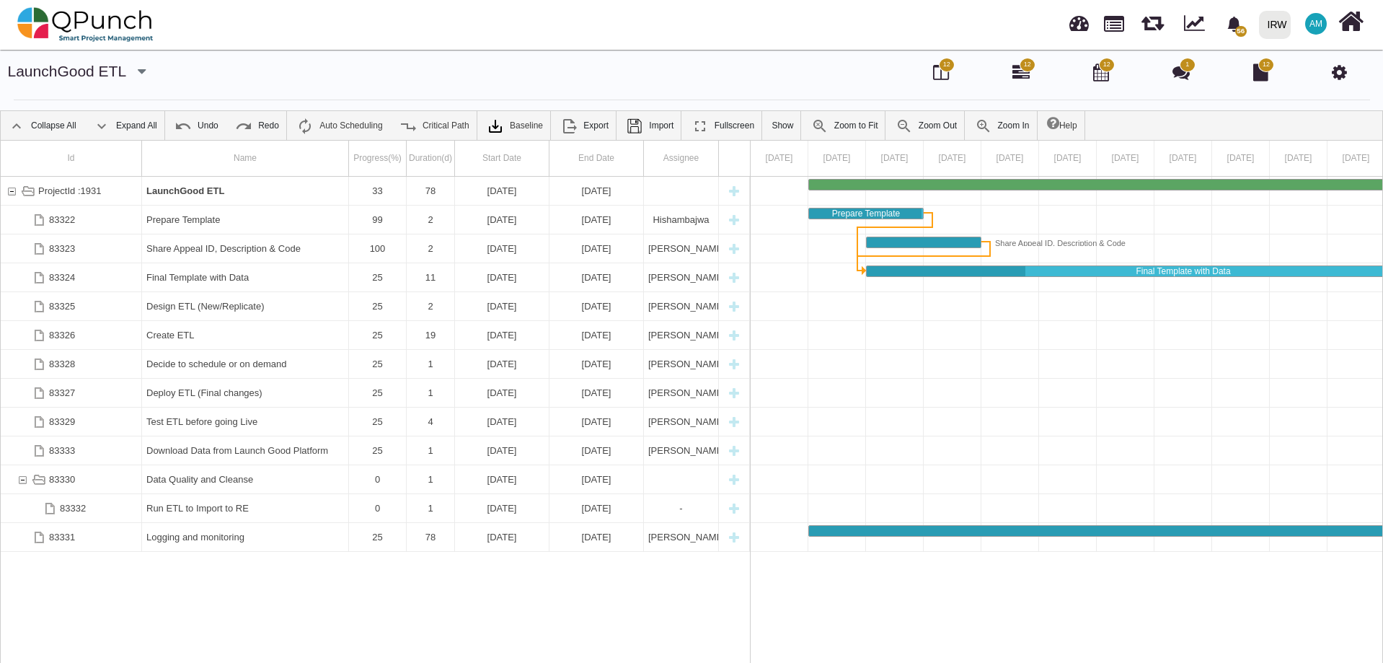
click at [350, 148] on div at bounding box center [348, 159] width 9 height 36
click at [300, 567] on div "ProjectId :1931 LaunchGood ETL 33 78 15-09-2025 01-12-2025 83322 Prepare Templa…" at bounding box center [375, 422] width 749 height 490
click at [832, 123] on link "Zoom to Fit" at bounding box center [844, 125] width 81 height 29
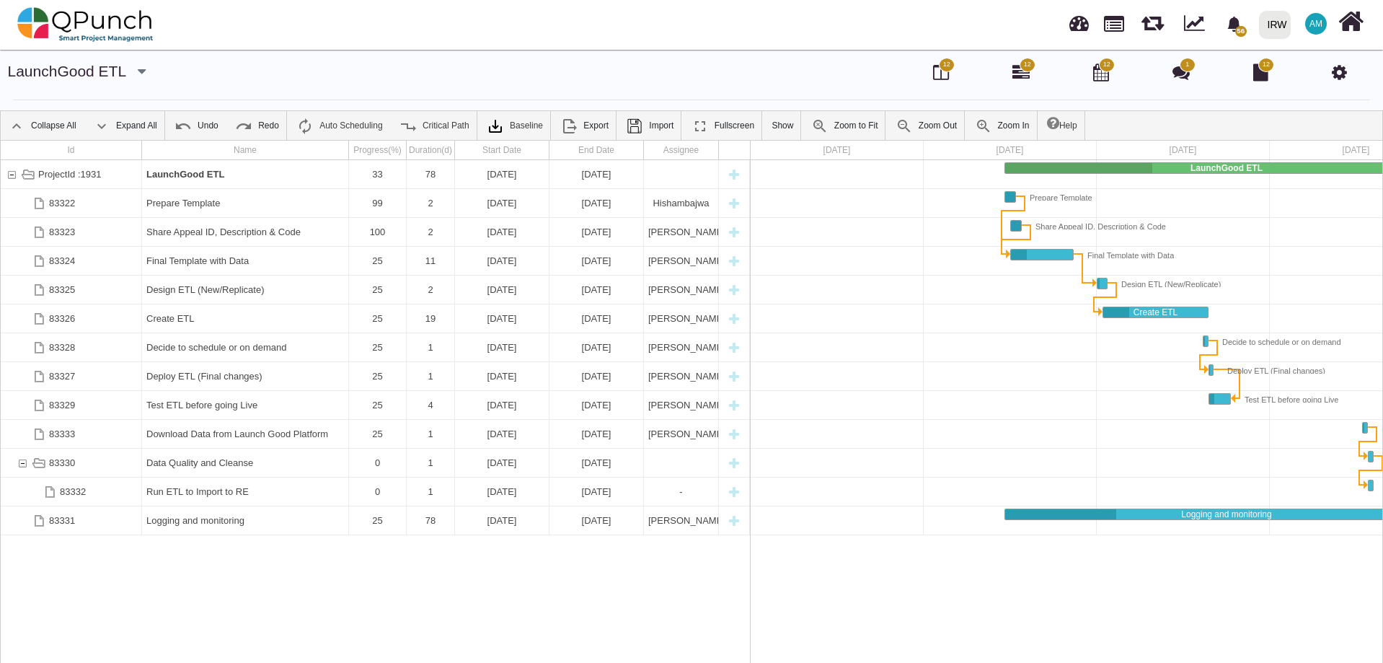
drag, startPoint x: 1006, startPoint y: 351, endPoint x: 855, endPoint y: 361, distance: 151.8
click at [856, 361] on div at bounding box center [1270, 347] width 1038 height 375
drag, startPoint x: 1122, startPoint y: 362, endPoint x: 808, endPoint y: 373, distance: 313.9
click at [734, 386] on div "Id Name Progress(%) Duration(d) Start Date End Date Assignee ProjectId :1931 La…" at bounding box center [692, 404] width 1382 height 527
drag, startPoint x: 1367, startPoint y: 273, endPoint x: 1300, endPoint y: 515, distance: 250.7
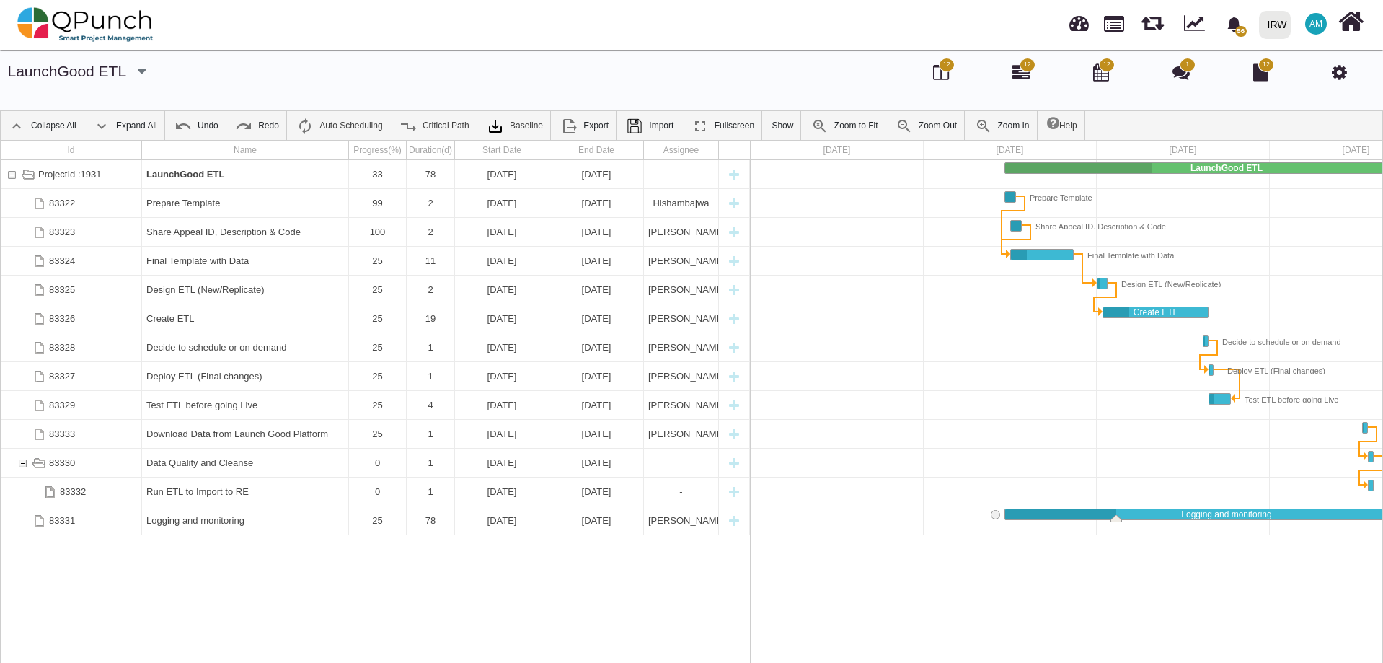
click at [1238, 268] on div at bounding box center [1270, 347] width 1038 height 375
click at [917, 129] on link "Zoom Out" at bounding box center [926, 125] width 76 height 29
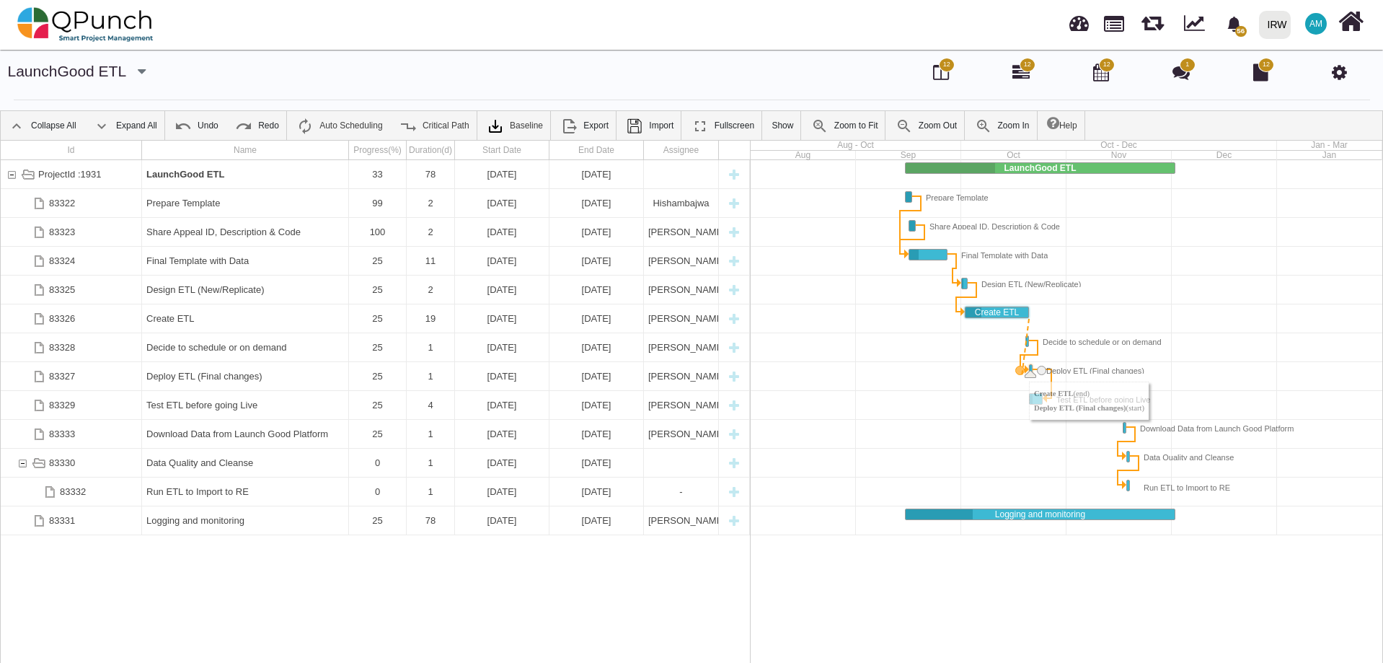
drag, startPoint x: 1039, startPoint y: 312, endPoint x: 1020, endPoint y: 366, distance: 56.6
click at [95, 27] on img at bounding box center [85, 24] width 136 height 43
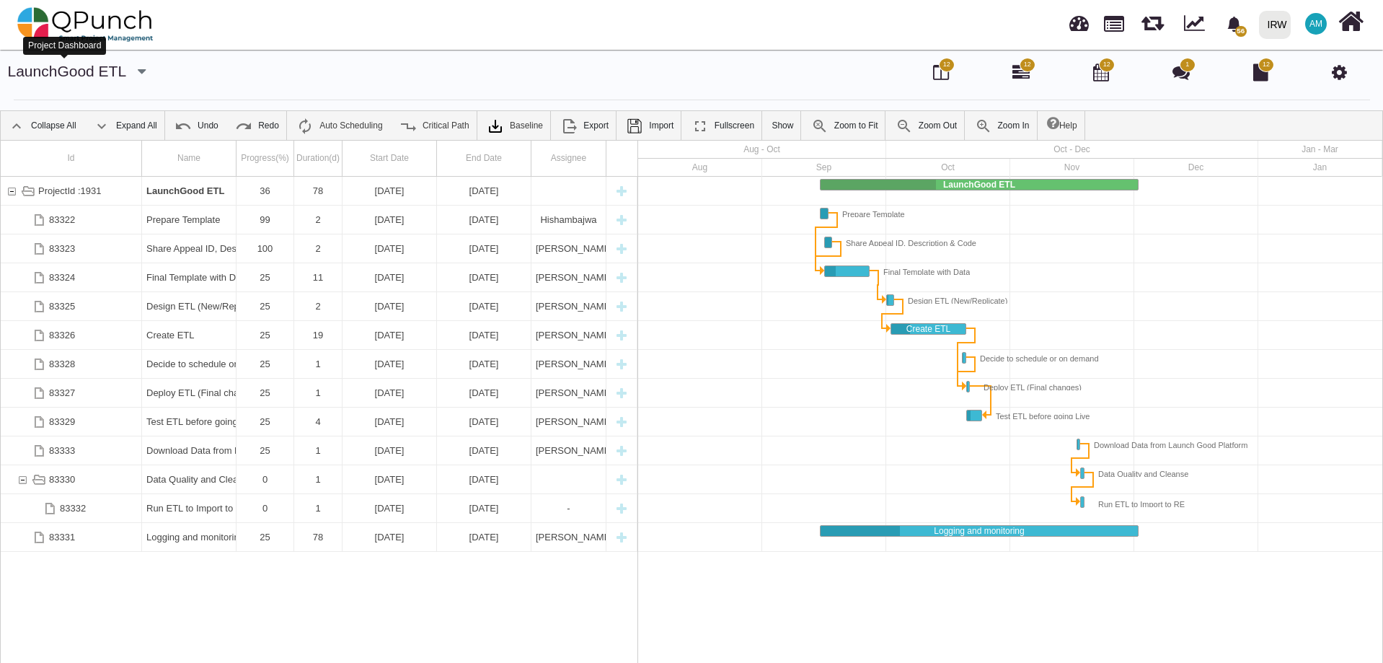
click at [92, 71] on link "LaunchGood ETL" at bounding box center [67, 71] width 118 height 17
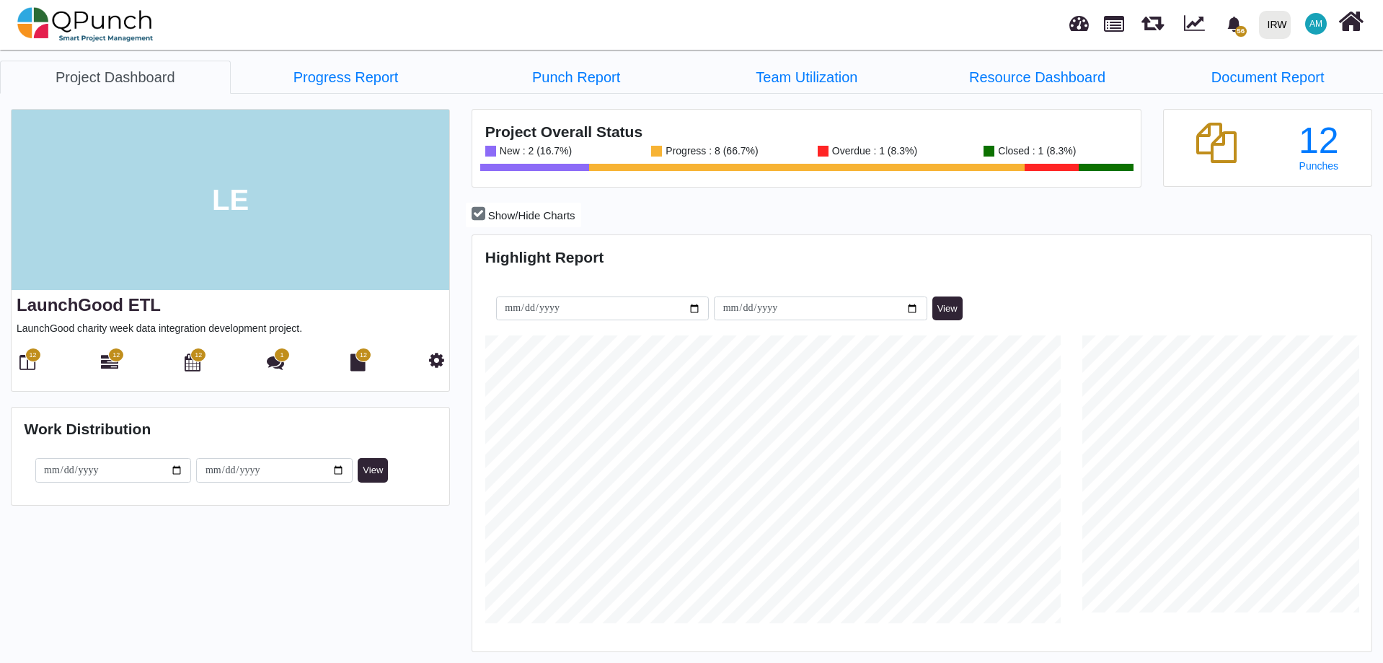
scroll to position [397, 895]
click at [810, 76] on link "Team Utilization" at bounding box center [807, 77] width 231 height 33
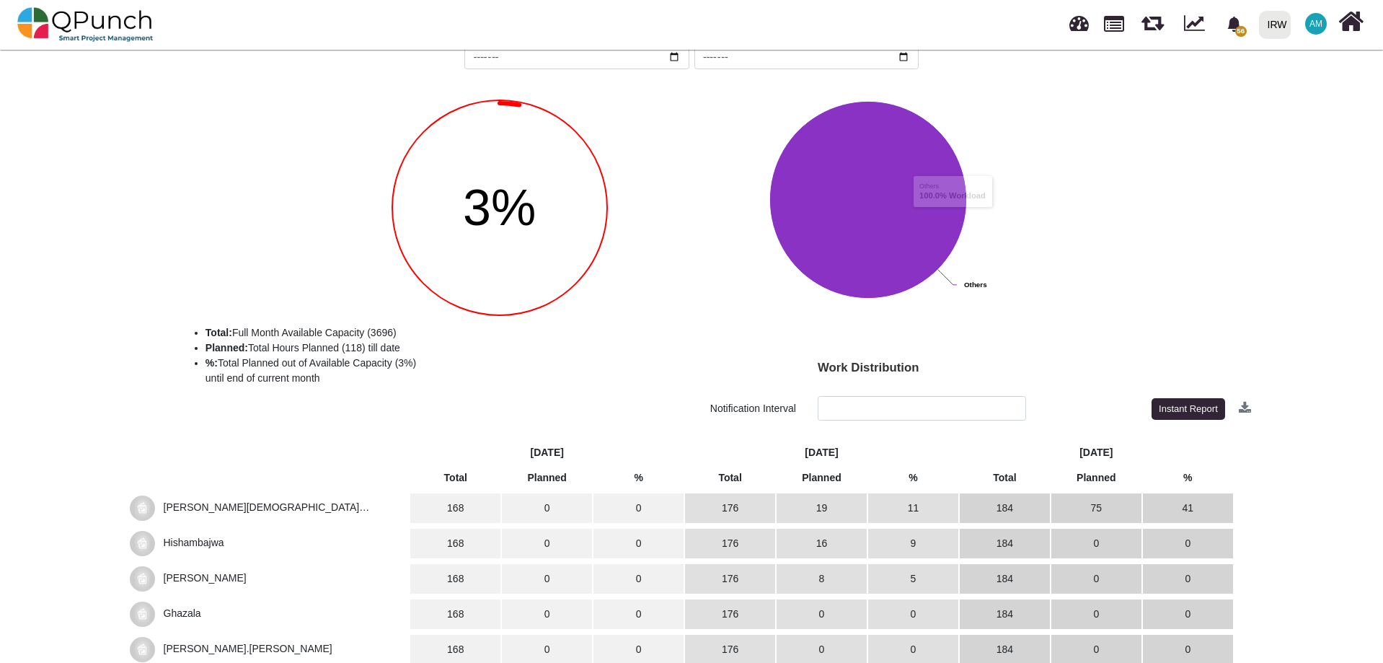
scroll to position [180, 0]
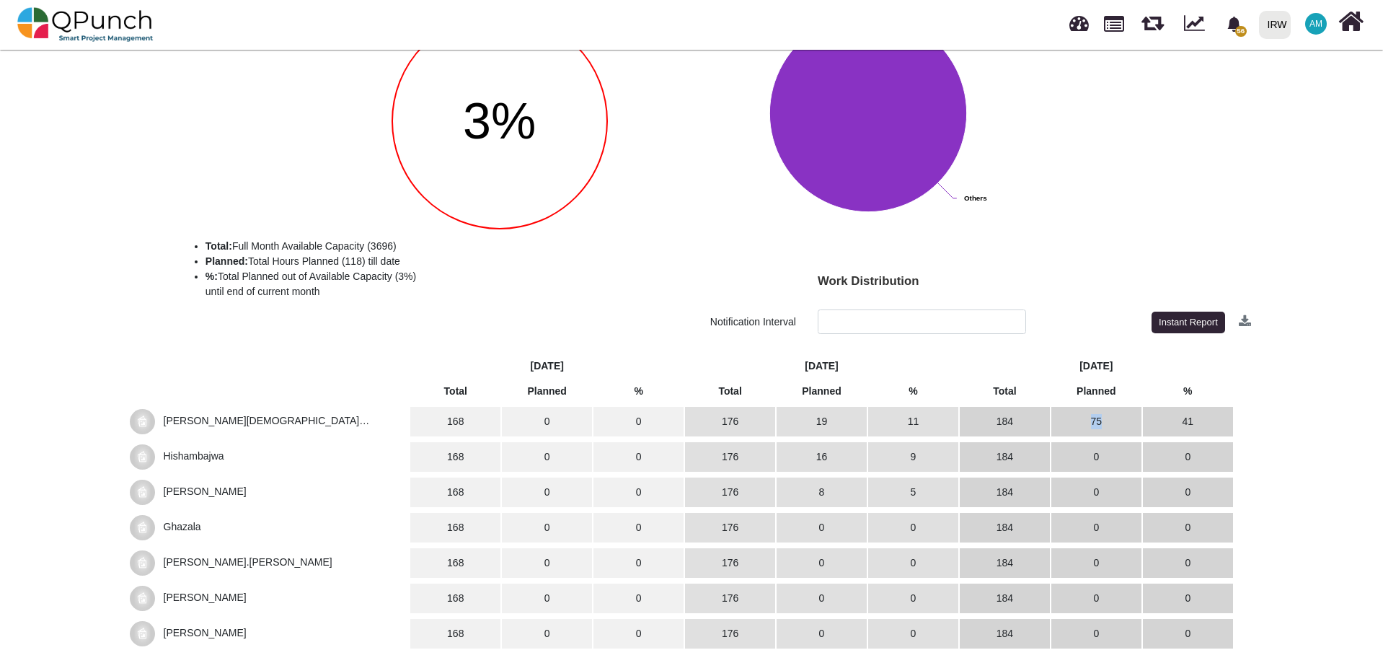
drag, startPoint x: 1104, startPoint y: 422, endPoint x: 1087, endPoint y: 422, distance: 17.3
click at [1087, 422] on td "75" at bounding box center [1096, 422] width 90 height 30
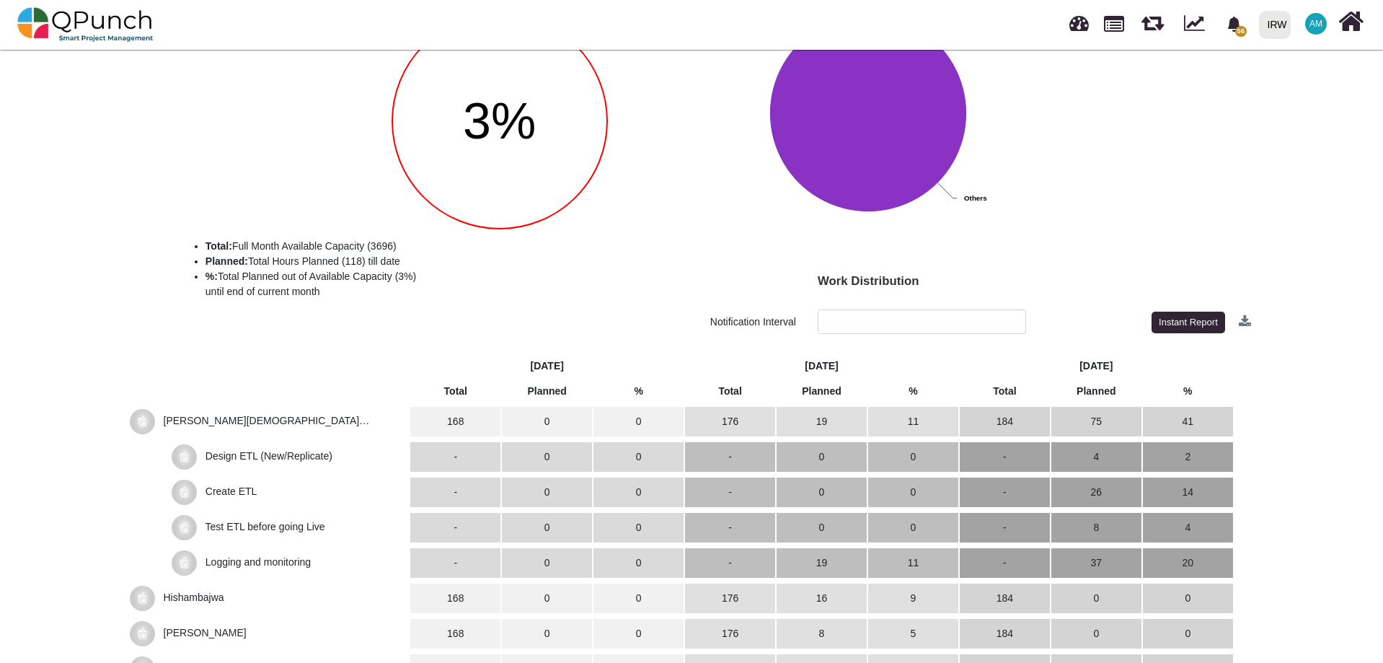
click at [1282, 365] on div "Your team LaunchGood ETL is quite Underutilized (3%) ******* ******* 3% Total: …" at bounding box center [691, 367] width 1383 height 876
click at [1297, 447] on div "Your team LaunchGood ETL is quite Underutilized (3%) ******* ******* 3% Total: …" at bounding box center [691, 367] width 1383 height 876
click at [231, 415] on span "Muhammad.shoaib" at bounding box center [249, 431] width 239 height 32
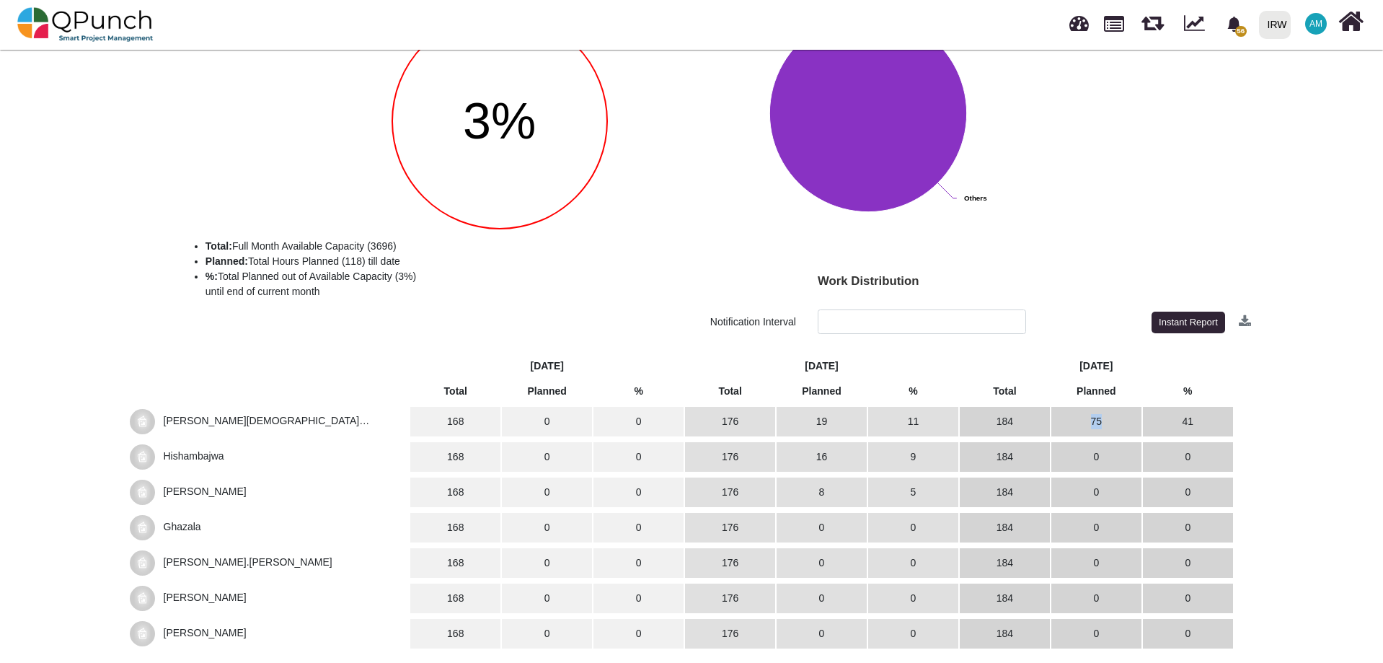
drag, startPoint x: 1085, startPoint y: 424, endPoint x: 1119, endPoint y: 417, distance: 34.7
click at [1119, 417] on td "75" at bounding box center [1096, 422] width 90 height 30
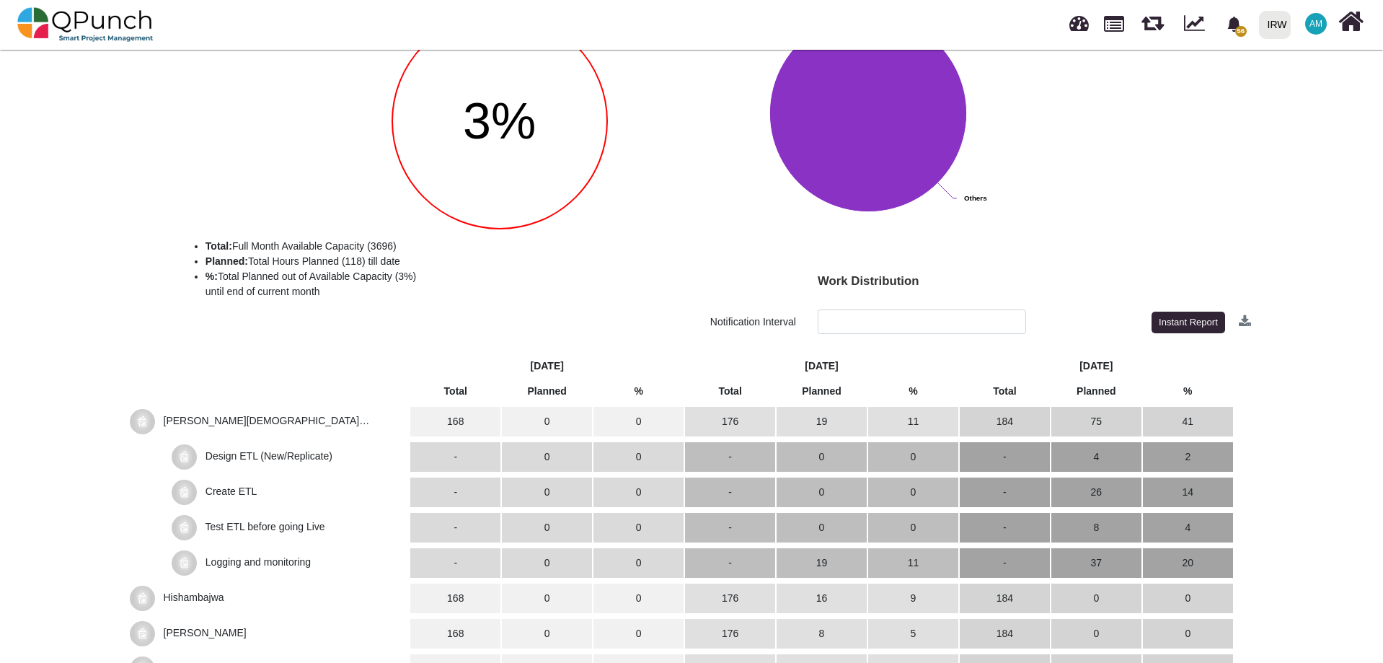
click at [1305, 438] on div "Your team LaunchGood ETL is quite Underutilized (3%) ******* ******* 3% Total: …" at bounding box center [691, 367] width 1383 height 876
click at [234, 417] on span "Muhammad.shoaib" at bounding box center [249, 431] width 239 height 32
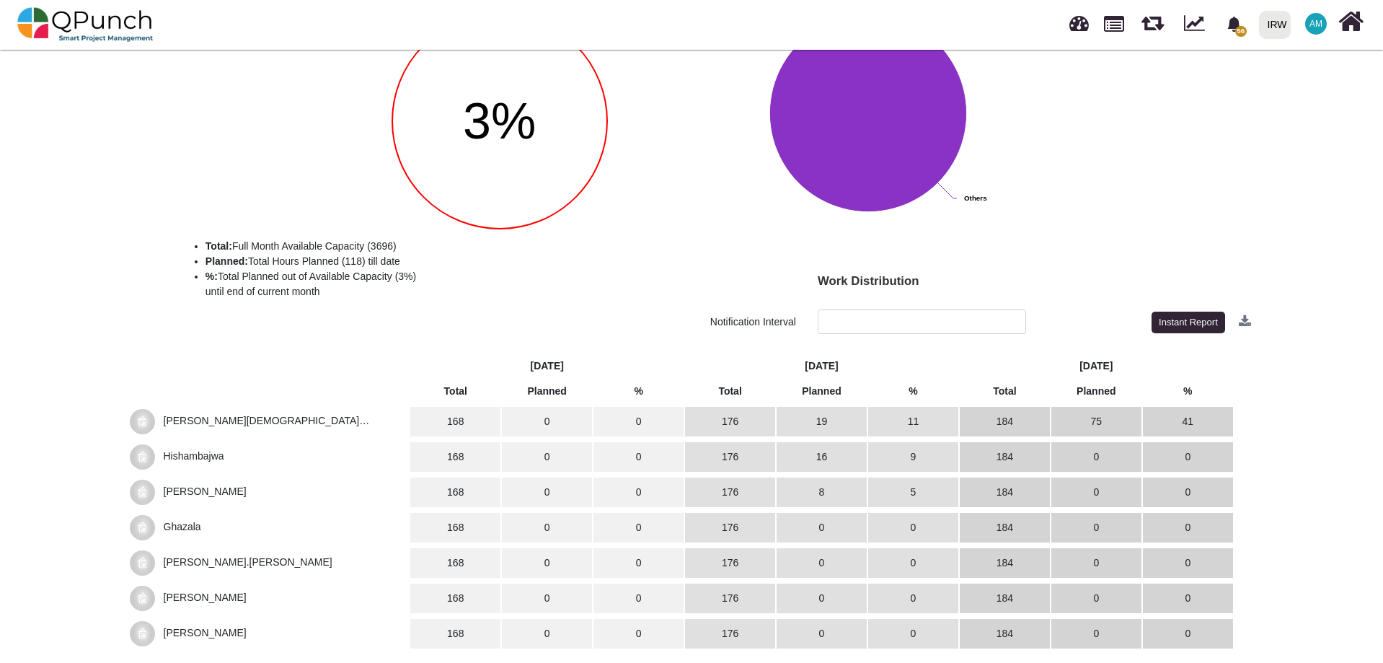
click at [1360, 369] on div "Your team LaunchGood ETL is quite Underutilized (3%) ******* ******* 3% Total: …" at bounding box center [691, 296] width 1383 height 735
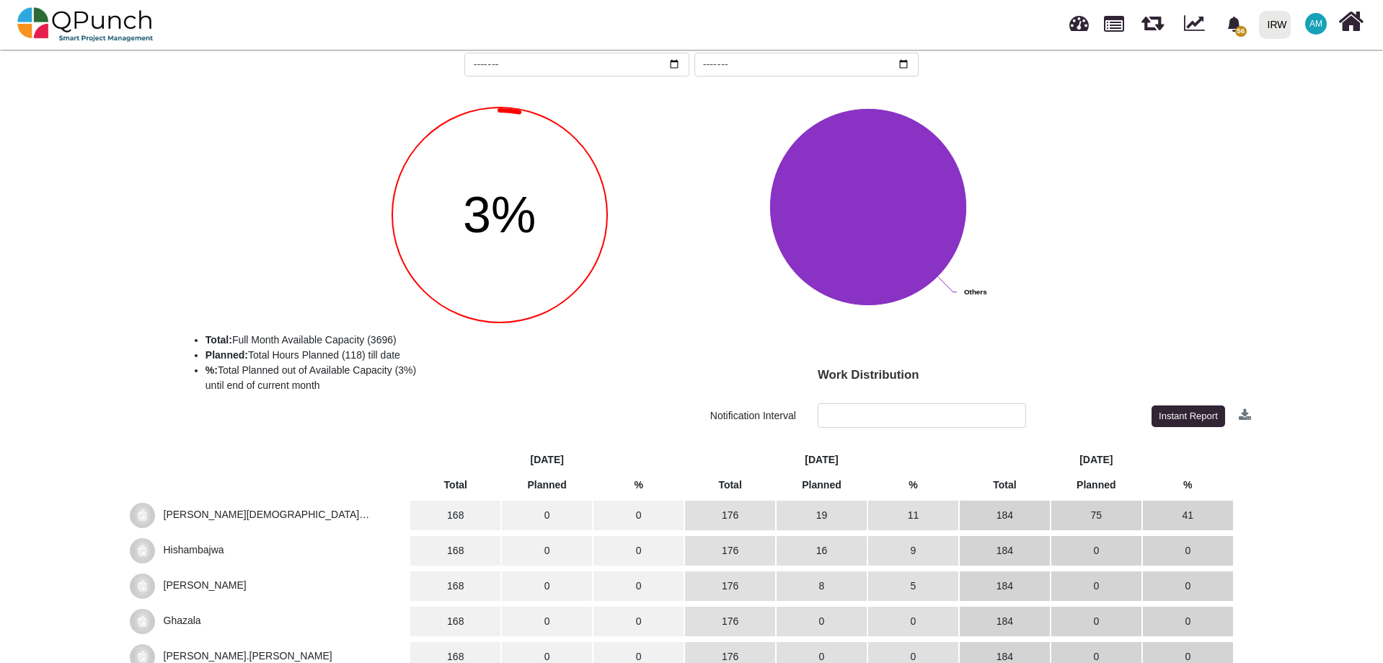
scroll to position [0, 0]
